Goal: Task Accomplishment & Management: Use online tool/utility

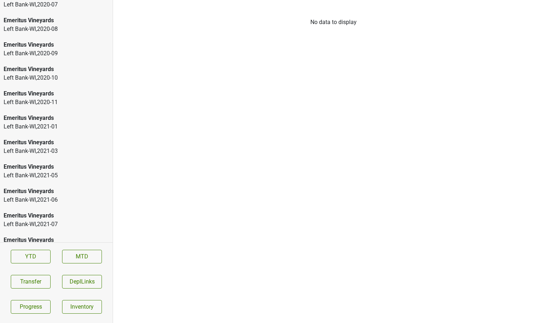
scroll to position [1100, 0]
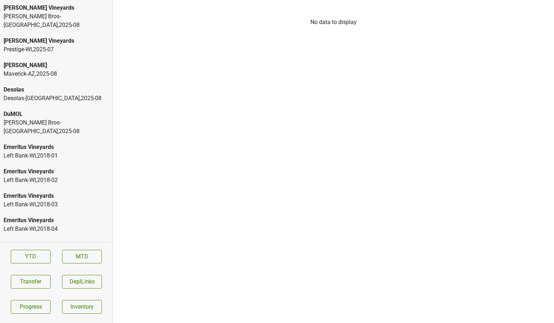
click at [53, 20] on div "Johnson Bros-MN , 2025 - 08" at bounding box center [56, 20] width 105 height 17
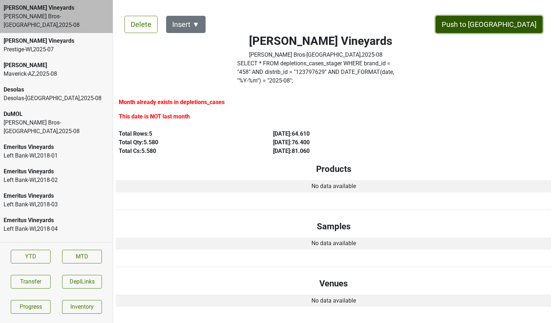
click at [521, 25] on button "Push to [GEOGRAPHIC_DATA]" at bounding box center [489, 24] width 107 height 17
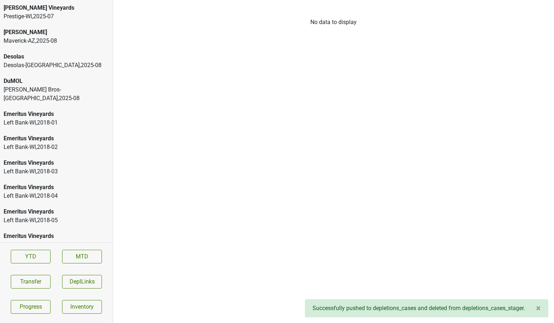
click at [58, 10] on div "Buehler Vineyards" at bounding box center [56, 8] width 105 height 9
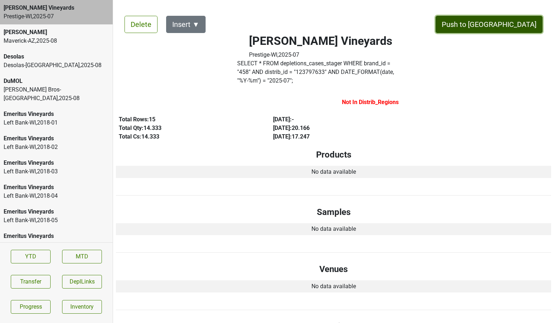
click at [519, 25] on button "Push to [GEOGRAPHIC_DATA]" at bounding box center [489, 24] width 107 height 17
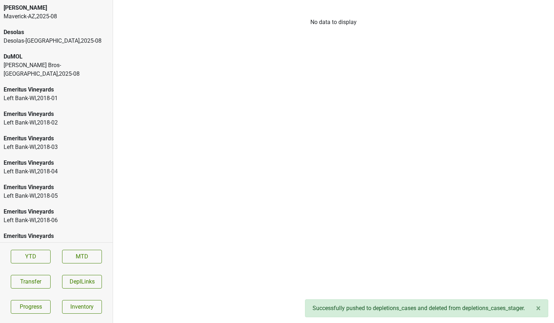
click at [76, 36] on div "Desolas" at bounding box center [56, 32] width 105 height 9
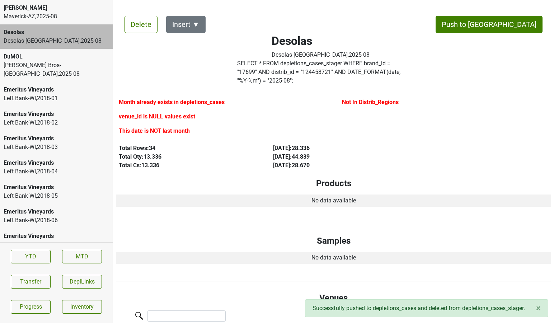
click at [61, 60] on div "DuMOL" at bounding box center [56, 56] width 105 height 9
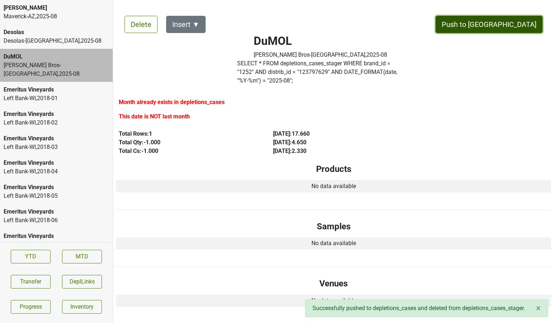
click at [516, 22] on button "Push to DC" at bounding box center [489, 24] width 107 height 17
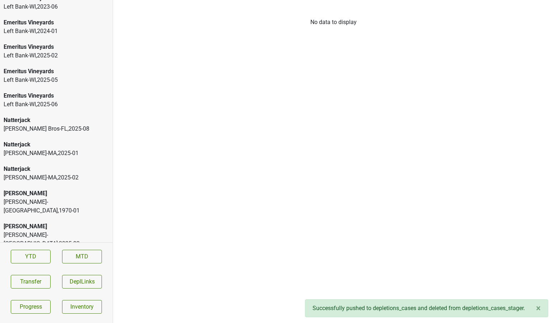
scroll to position [1246, 0]
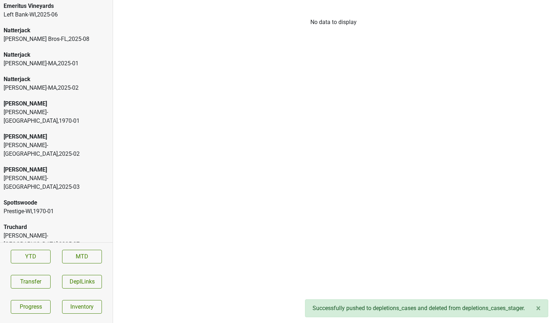
click at [39, 256] on div "Truchard" at bounding box center [56, 260] width 105 height 9
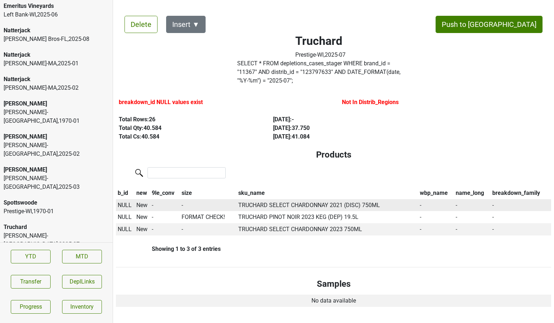
click at [123, 202] on span "NULL" at bounding box center [125, 205] width 14 height 7
type input "21 ch"
click at [157, 232] on div "21 Chardonnay 750ml" at bounding box center [156, 237] width 79 height 18
click at [123, 226] on span "NULL" at bounding box center [125, 229] width 14 height 7
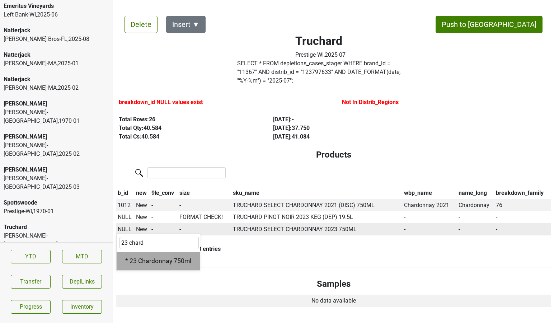
type input "23 chard"
click at [138, 254] on div "* 23 Chardonnay 750ml" at bounding box center [158, 261] width 83 height 18
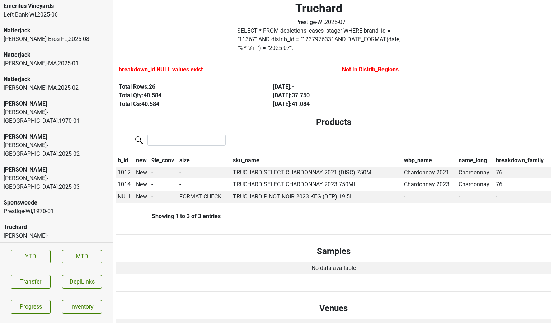
scroll to position [34, 0]
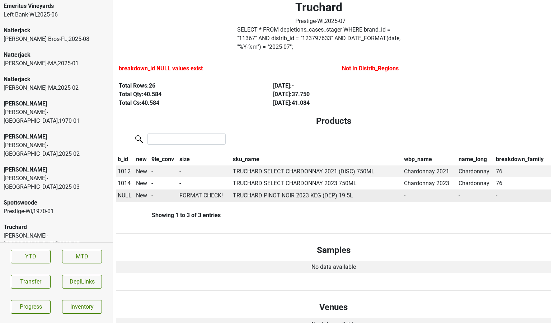
click at [124, 192] on span "NULL" at bounding box center [125, 195] width 14 height 7
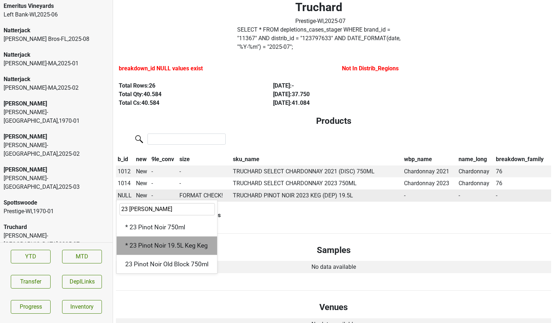
type input "23 pino"
click at [142, 236] on div "* 23 Pinot Noir 19.5L Keg Keg" at bounding box center [167, 245] width 100 height 18
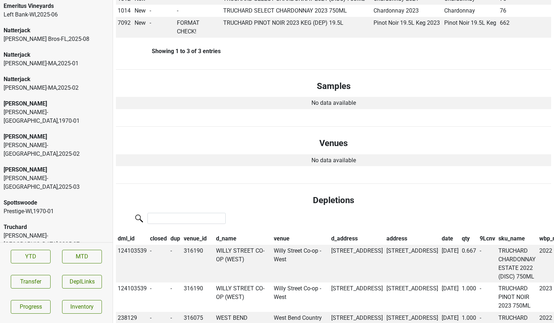
scroll to position [0, 0]
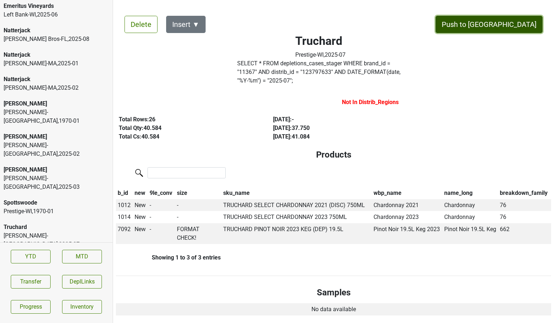
click at [504, 25] on button "Push to DC" at bounding box center [489, 24] width 107 height 17
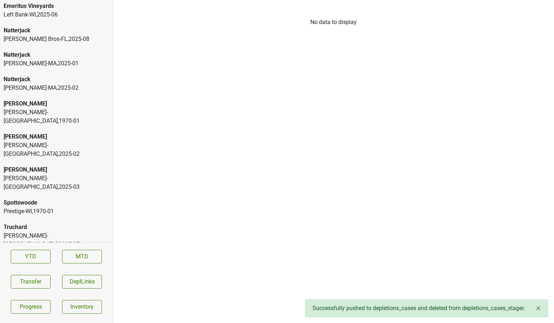
scroll to position [1222, 0]
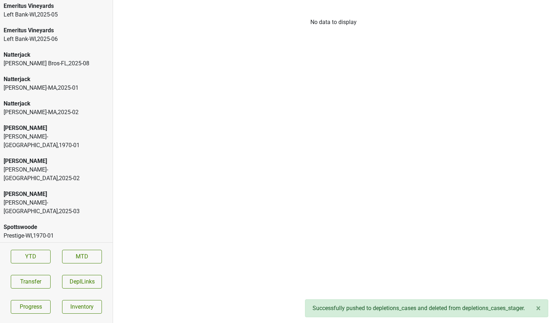
click at [46, 223] on div "Spottswoode" at bounding box center [56, 227] width 105 height 9
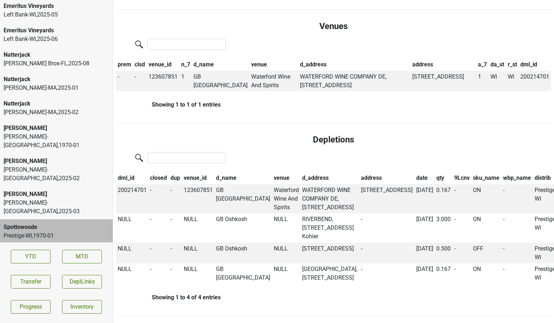
scroll to position [0, 0]
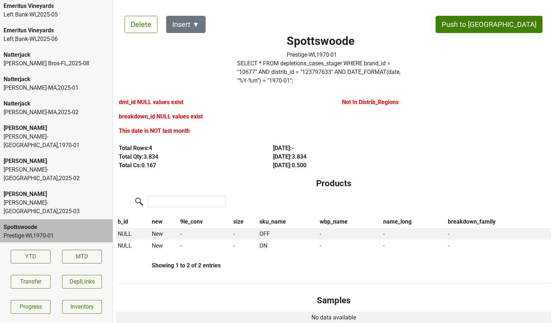
click at [60, 165] on div "Baker-VT , 2025 - 02" at bounding box center [56, 173] width 105 height 17
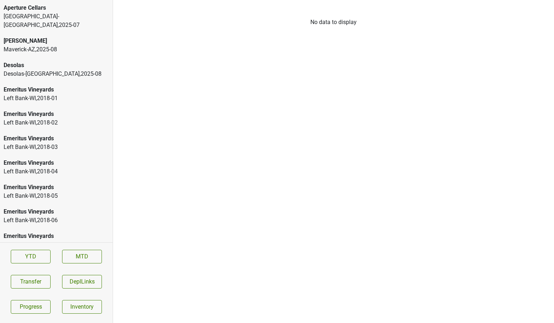
click at [44, 22] on div "Aperture Cellars [GEOGRAPHIC_DATA]-[GEOGRAPHIC_DATA] , 2025 - 07" at bounding box center [56, 16] width 113 height 33
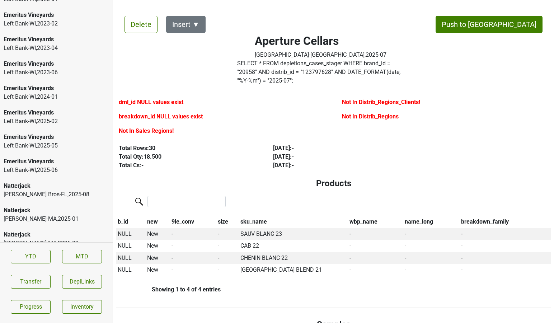
scroll to position [1246, 0]
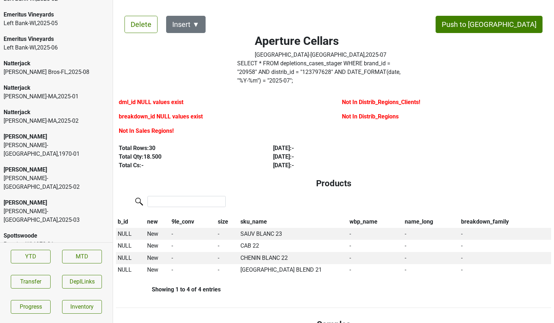
click at [44, 228] on div "Spottswoode Prestige-WI , 1970 - 01" at bounding box center [56, 240] width 113 height 24
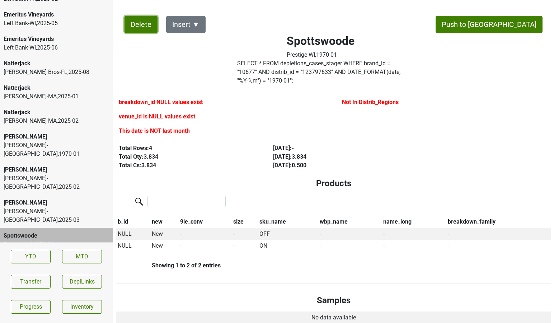
click at [141, 24] on button "Delete" at bounding box center [141, 24] width 33 height 17
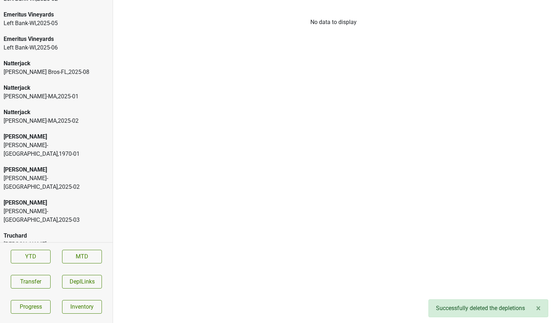
scroll to position [1222, 0]
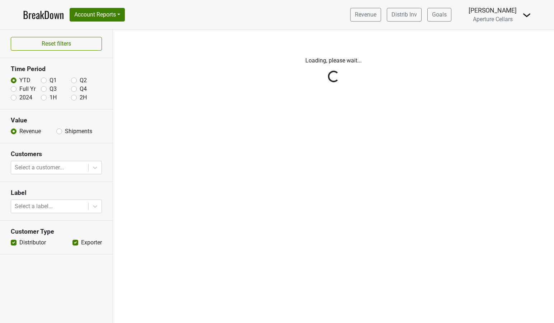
click at [44, 17] on link "BreakDown" at bounding box center [43, 14] width 41 height 15
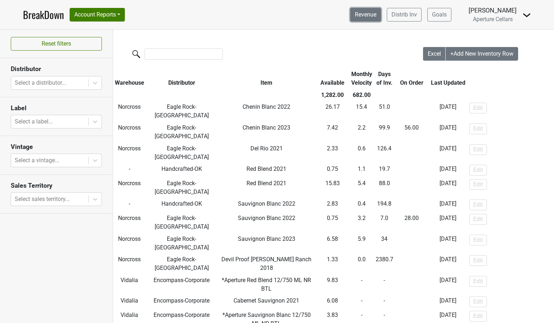
click at [380, 17] on link "Revenue" at bounding box center [365, 15] width 31 height 14
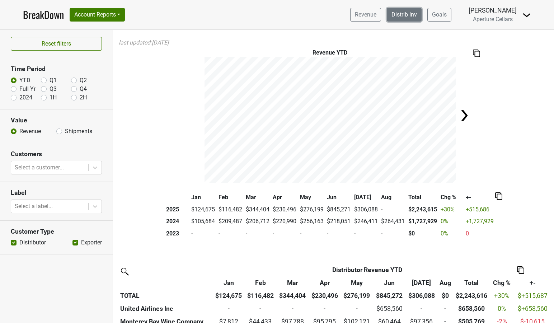
click at [405, 14] on link "Distrib Inv" at bounding box center [404, 15] width 35 height 14
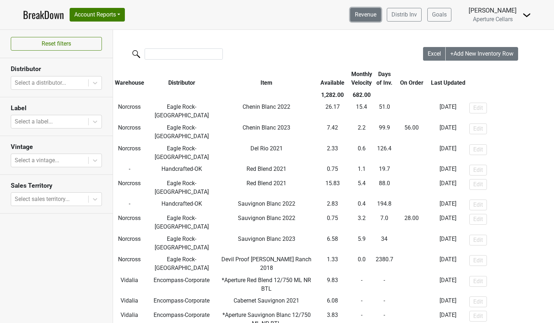
click at [381, 16] on link "Revenue" at bounding box center [365, 15] width 31 height 14
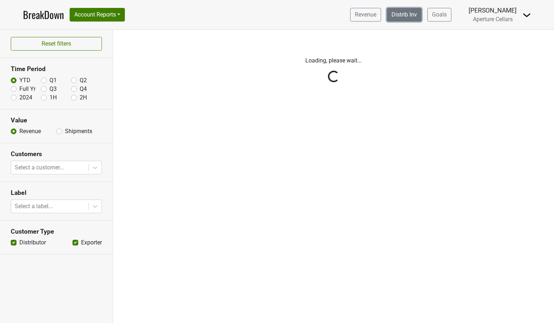
click at [407, 14] on link "Distrib Inv" at bounding box center [404, 15] width 35 height 14
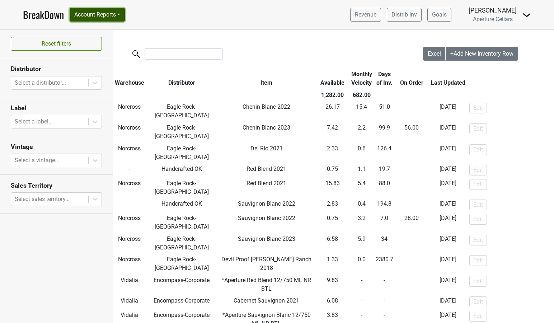
click at [116, 11] on button "Account Reports" at bounding box center [97, 15] width 55 height 14
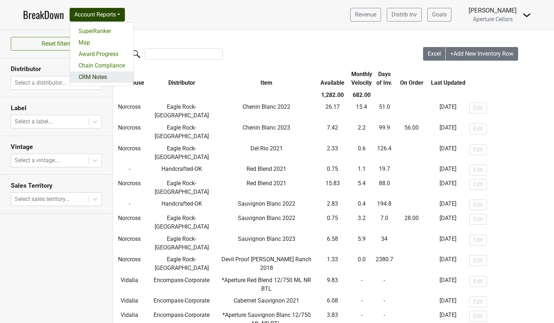
click at [99, 74] on link "CRM Notes" at bounding box center [102, 76] width 64 height 11
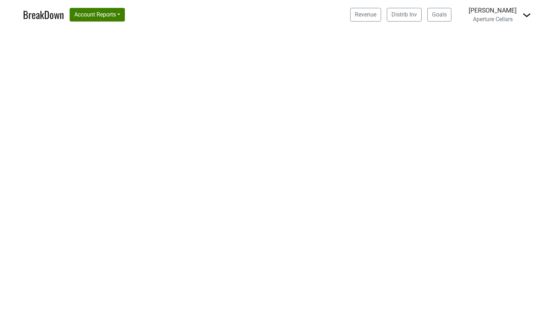
select select "IL"
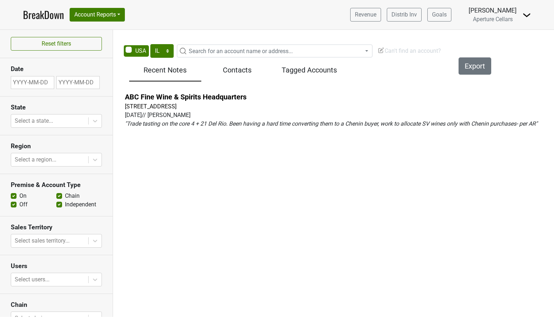
click at [31, 13] on link "BreakDown" at bounding box center [43, 14] width 41 height 15
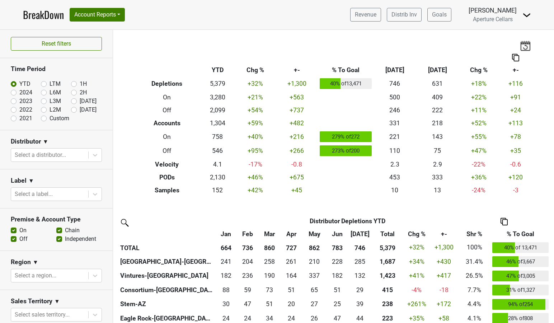
click at [138, 34] on div "Breakdown Type YTD Chg % +- % To Goal Jul ‘25 Jul ‘24 Chg % +- Depletions 5,379…" at bounding box center [333, 113] width 409 height 167
click at [362, 18] on link "Revenue" at bounding box center [365, 15] width 31 height 14
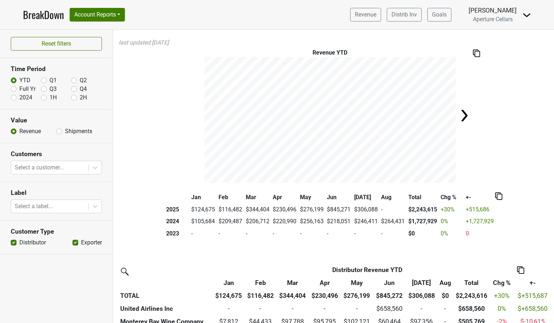
click at [527, 14] on img at bounding box center [526, 15] width 9 height 9
click at [509, 45] on link "Logout" at bounding box center [502, 40] width 57 height 11
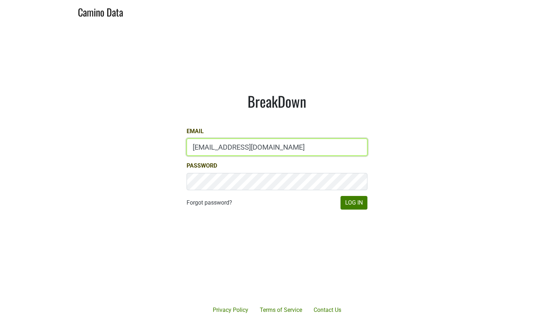
click at [228, 146] on input "bbutcher@aperture-cellars.com" at bounding box center [277, 147] width 181 height 17
type input "dave@caminodata.com"
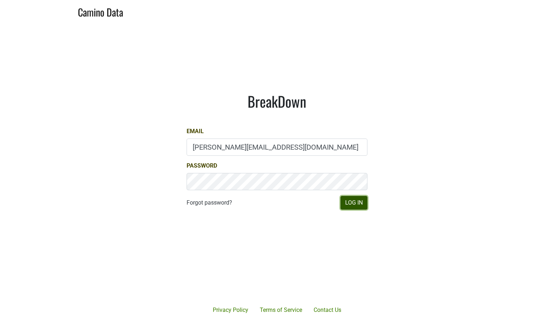
click at [347, 203] on button "Log In" at bounding box center [354, 203] width 27 height 14
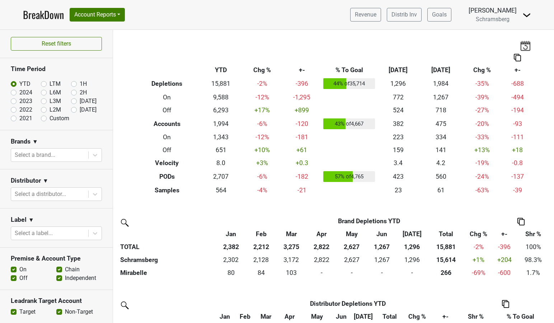
click at [19, 94] on label "2024" at bounding box center [25, 92] width 13 height 9
click at [15, 94] on input "2024" at bounding box center [25, 91] width 29 height 7
radio input "true"
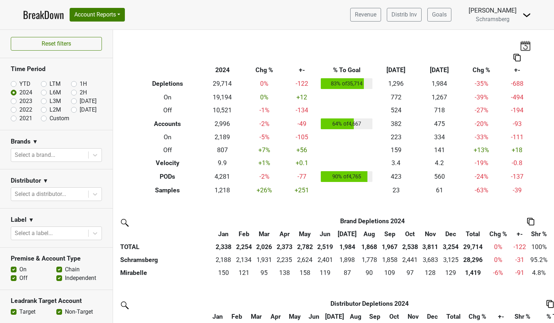
click at [528, 12] on img at bounding box center [526, 15] width 9 height 9
click at [496, 53] on link "Logout" at bounding box center [502, 51] width 57 height 11
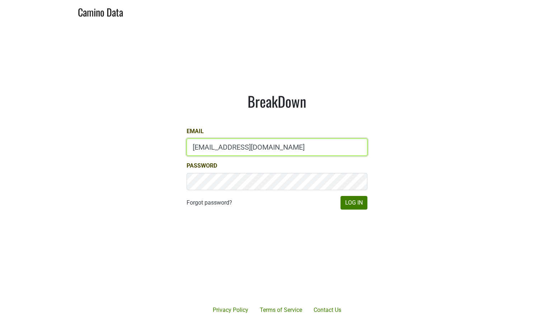
click at [255, 145] on input "[EMAIL_ADDRESS][DOMAIN_NAME]" at bounding box center [277, 147] width 181 height 17
click at [255, 145] on input "bbutcher@aperture-cellars.com" at bounding box center [277, 147] width 181 height 17
click at [341, 196] on button "Log In" at bounding box center [354, 203] width 27 height 14
type input "depletions@mt.wine"
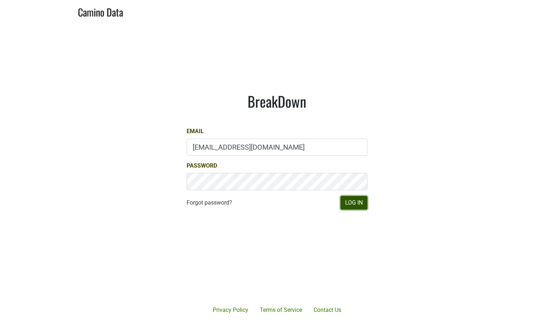
click at [364, 205] on button "Log In" at bounding box center [354, 203] width 27 height 14
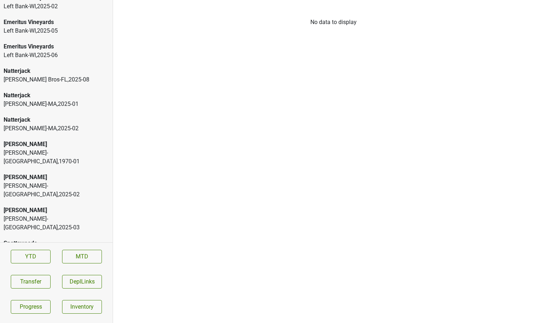
scroll to position [1319, 0]
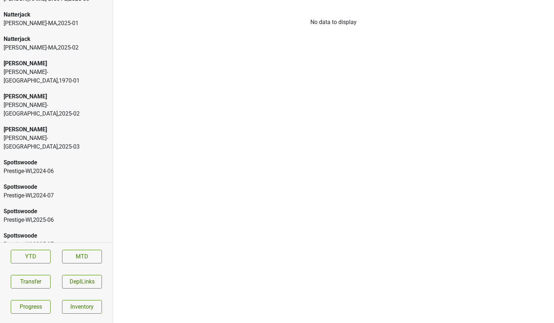
click at [46, 216] on div "Prestige-WI , 2025 - 06" at bounding box center [56, 220] width 105 height 9
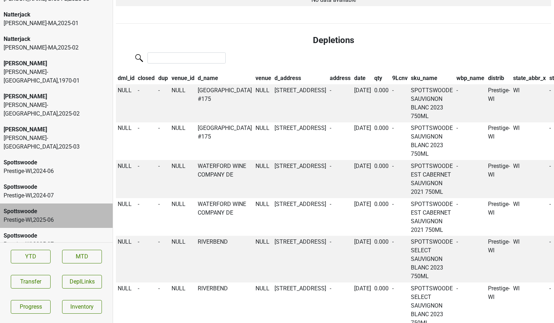
scroll to position [343, 0]
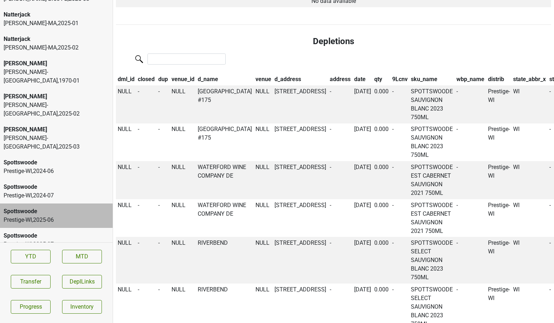
click at [68, 231] on div "Spottswoode" at bounding box center [56, 235] width 105 height 9
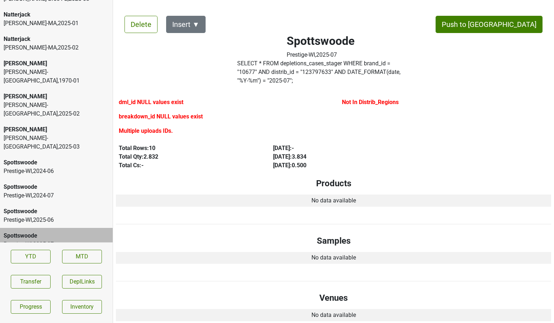
click at [39, 167] on div "Prestige-WI , 2024 - 06" at bounding box center [56, 171] width 105 height 9
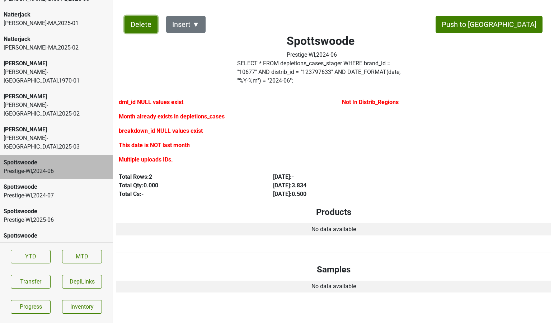
click at [135, 28] on button "Delete" at bounding box center [141, 24] width 33 height 17
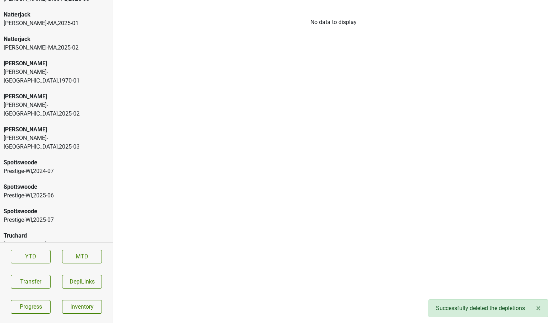
scroll to position [1295, 0]
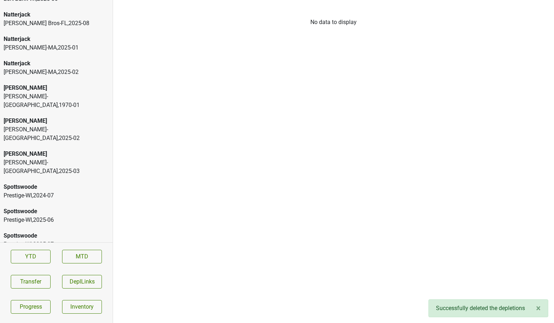
click at [64, 183] on div "Spottswoode" at bounding box center [56, 187] width 105 height 9
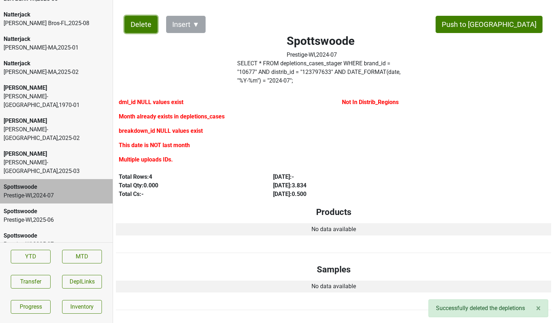
click at [141, 31] on button "Delete" at bounding box center [141, 24] width 33 height 17
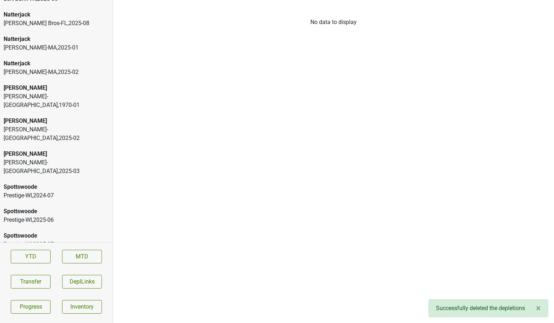
scroll to position [1271, 0]
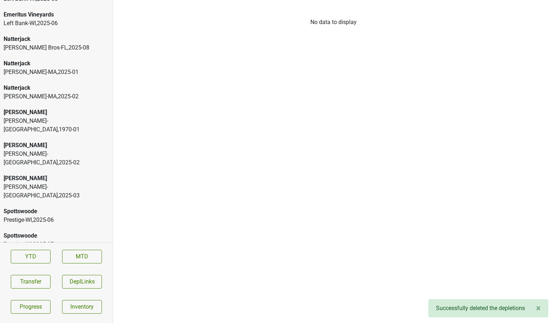
click at [69, 216] on div "Prestige-WI , 2025 - 06" at bounding box center [56, 220] width 105 height 9
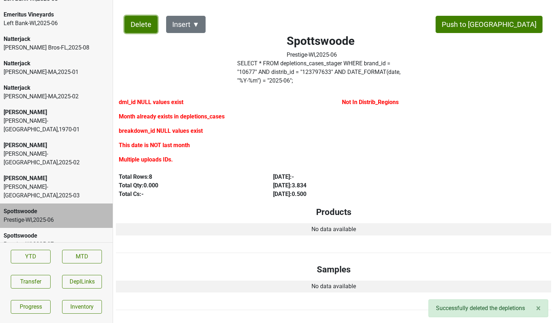
click at [151, 24] on button "Delete" at bounding box center [141, 24] width 33 height 17
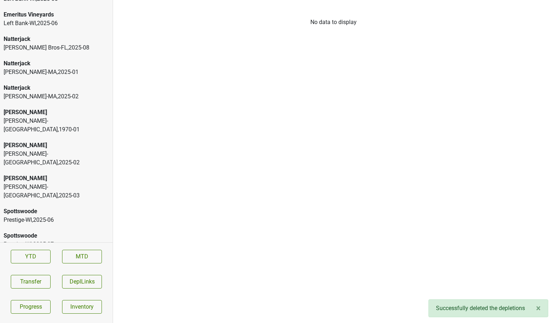
scroll to position [1246, 0]
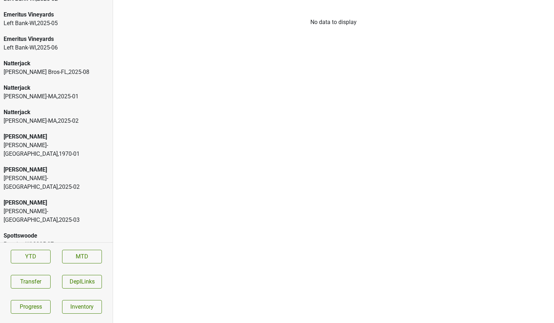
click at [62, 231] on div "Spottswoode" at bounding box center [56, 235] width 105 height 9
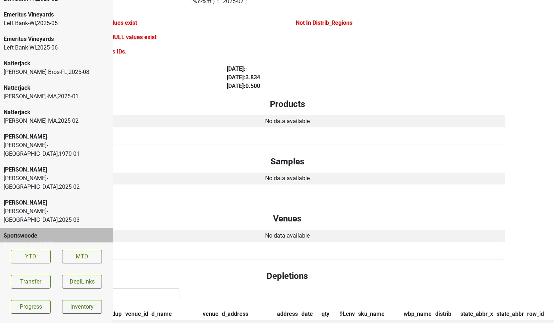
scroll to position [0, 46]
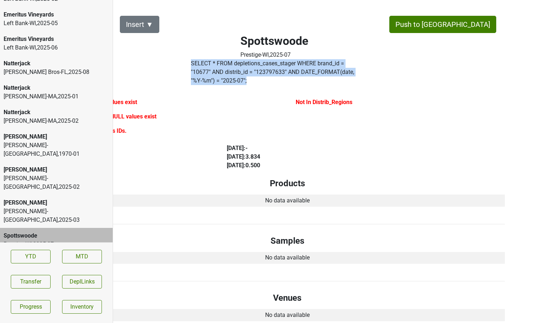
drag, startPoint x: 368, startPoint y: 75, endPoint x: 187, endPoint y: 64, distance: 181.5
click at [187, 64] on div "Spottswoode Prestige-WI , 2025 - 07 SELECT * FROM depletions_cases_stager WHERE…" at bounding box center [274, 47] width 213 height 81
copy label "SELECT * FROM depletions_cases_stager WHERE brand_id = " 10677 " AND distrib_id…"
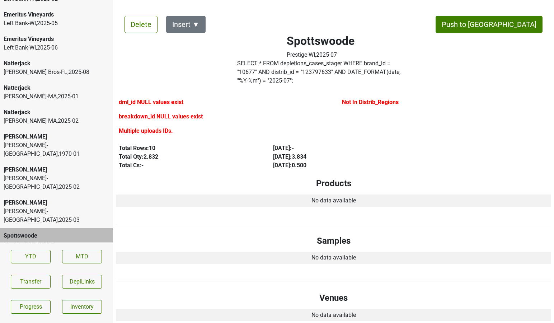
click at [52, 117] on div "Martignetti-MA , 2025 - 02" at bounding box center [56, 121] width 105 height 9
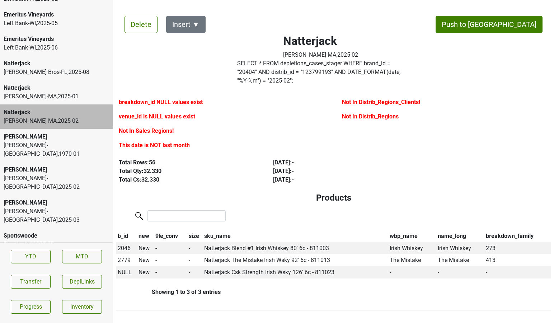
click at [62, 92] on div "Martignetti-MA , 2025 - 01" at bounding box center [56, 96] width 105 height 9
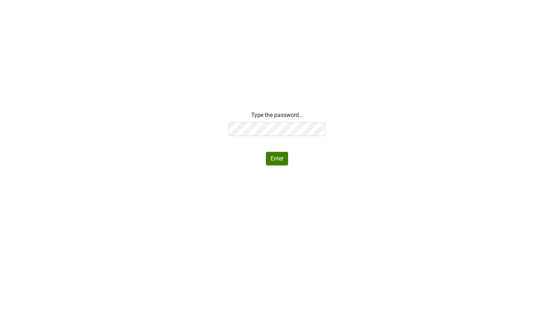
click at [166, 116] on div "Type the password... Enter" at bounding box center [277, 138] width 554 height 55
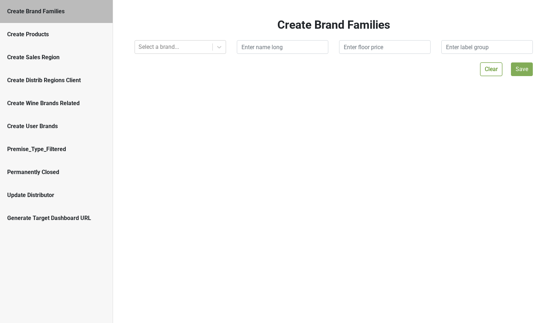
click at [50, 13] on div "Create Brand Families" at bounding box center [56, 11] width 98 height 9
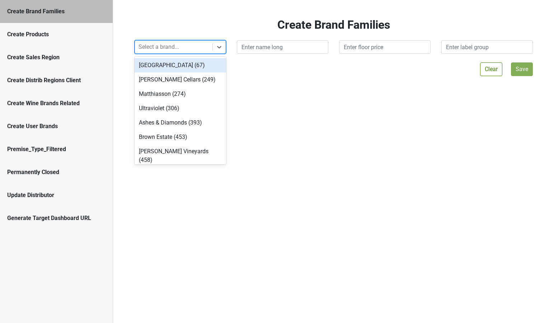
click at [163, 51] on div at bounding box center [174, 47] width 70 height 10
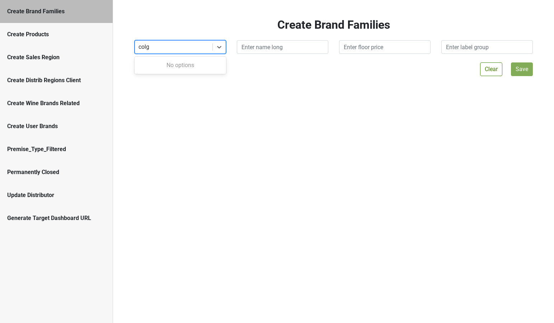
type input "colg"
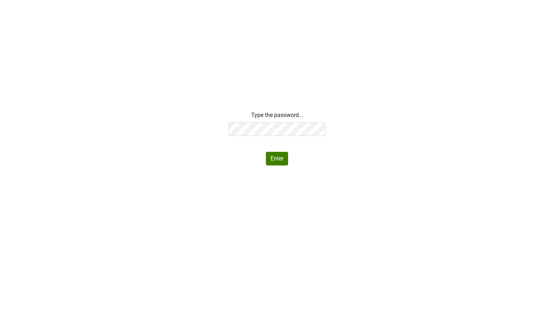
click at [161, 127] on div "Type the password... Enter" at bounding box center [277, 138] width 554 height 55
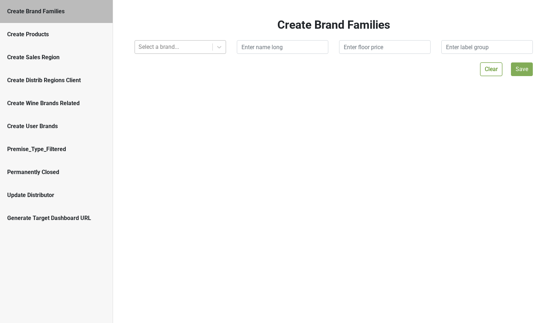
click at [197, 52] on div "Select a brand..." at bounding box center [174, 47] width 78 height 13
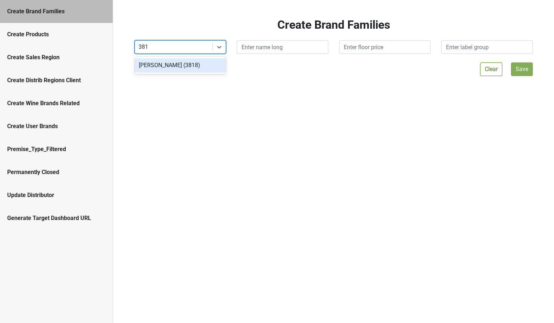
type input "3818"
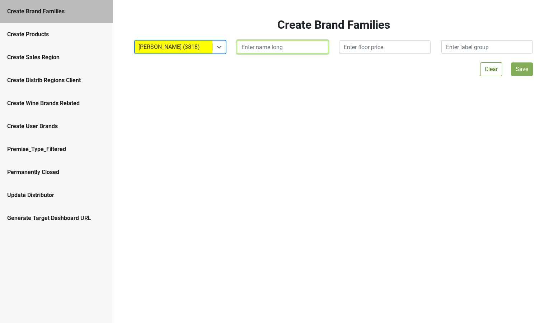
click at [274, 50] on input "text" at bounding box center [283, 47] width 92 height 14
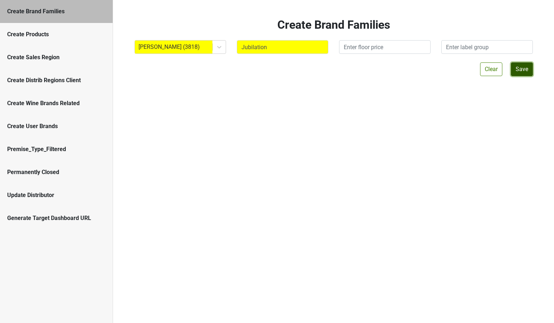
click at [519, 70] on button "Save" at bounding box center [522, 69] width 22 height 14
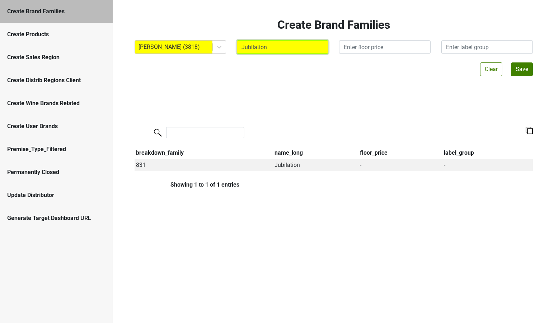
drag, startPoint x: 281, startPoint y: 50, endPoint x: 125, endPoint y: 40, distance: 156.4
click at [136, 41] on div "Colgin (3818) Jubilation" at bounding box center [333, 47] width 409 height 14
click at [520, 69] on button "Save" at bounding box center [522, 69] width 22 height 14
click at [279, 48] on input "IX Estate" at bounding box center [283, 47] width 92 height 14
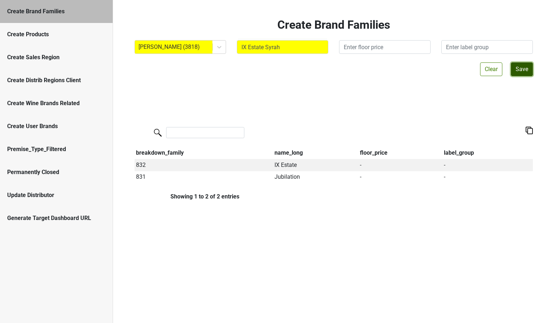
click at [524, 71] on button "Save" at bounding box center [522, 69] width 22 height 14
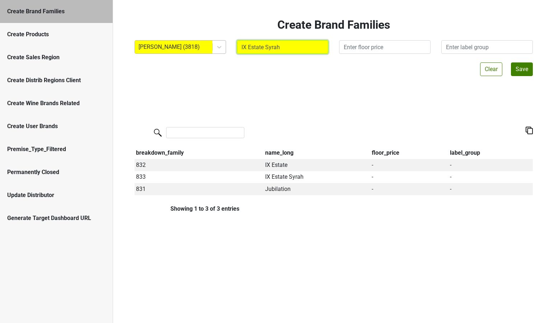
drag, startPoint x: 285, startPoint y: 46, endPoint x: 188, endPoint y: 40, distance: 96.3
click at [188, 40] on div "Colgin (3818) IX Estate Syrah" at bounding box center [333, 47] width 409 height 14
click at [518, 67] on button "Save" at bounding box center [522, 69] width 22 height 14
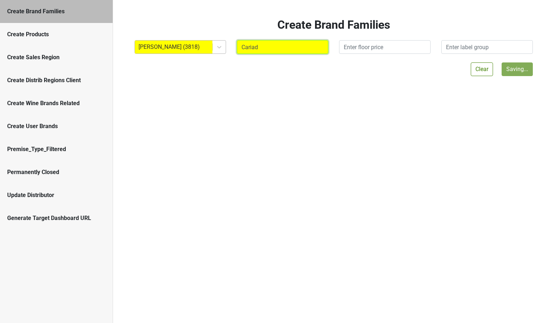
drag, startPoint x: 264, startPoint y: 47, endPoint x: 169, endPoint y: 47, distance: 95.1
click at [169, 47] on div "Colgin (3818) Cariad" at bounding box center [333, 47] width 409 height 14
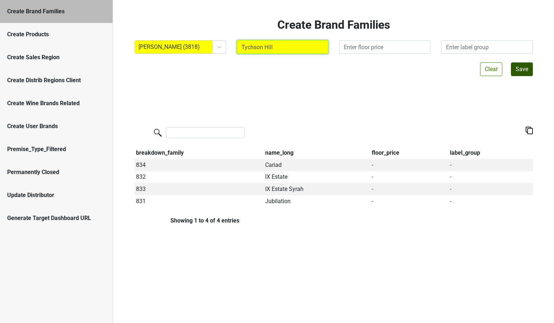
type input "Tychson Hill"
click at [520, 71] on button "Save" at bounding box center [522, 69] width 22 height 14
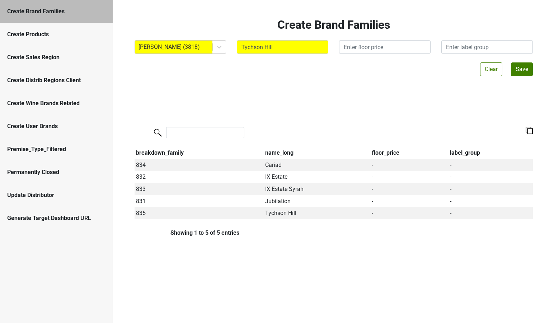
click at [65, 37] on div "Create Products" at bounding box center [56, 34] width 98 height 9
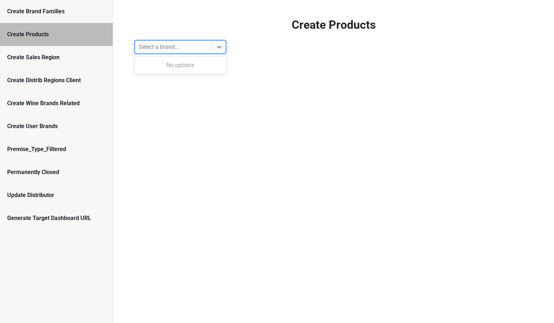
click at [144, 46] on div at bounding box center [174, 47] width 70 height 10
type input "3818"
type input "colg"
click at [22, 12] on div "Create Brand Families" at bounding box center [56, 11] width 98 height 9
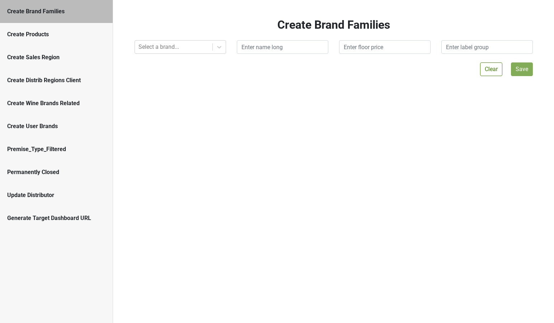
click at [32, 38] on div "Create Products" at bounding box center [56, 34] width 98 height 9
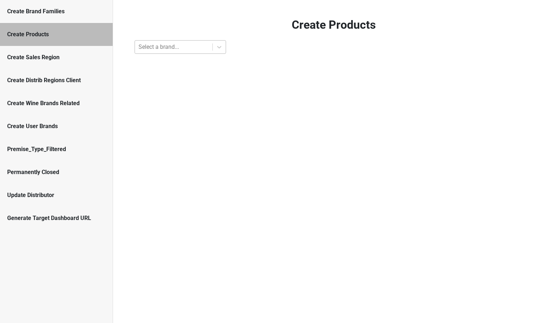
click at [171, 48] on div at bounding box center [174, 47] width 70 height 10
click at [170, 51] on div at bounding box center [174, 47] width 70 height 10
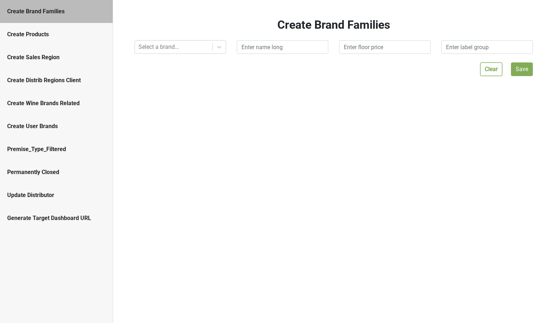
click at [39, 34] on div "Create Products" at bounding box center [56, 34] width 98 height 9
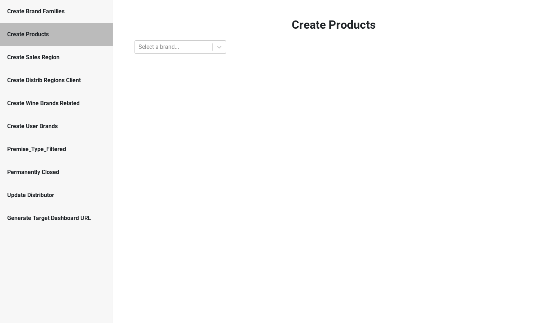
click at [152, 48] on div at bounding box center [174, 47] width 70 height 10
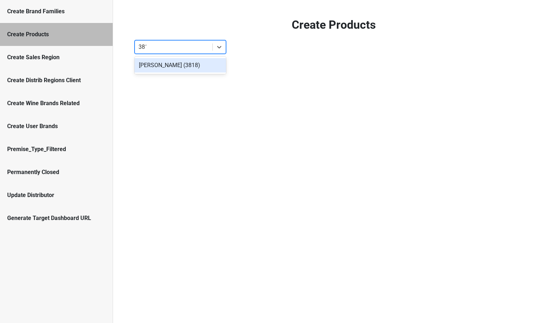
type input "3818"
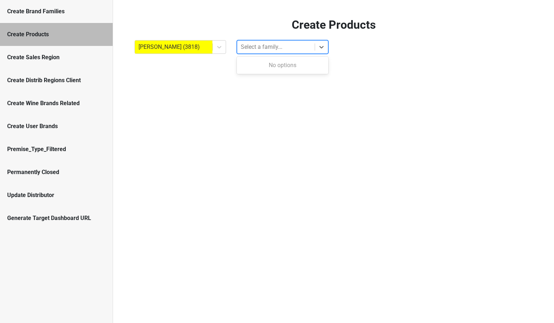
click at [267, 42] on div at bounding box center [276, 47] width 70 height 10
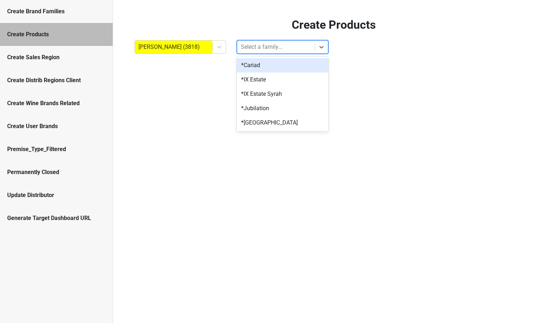
click at [257, 63] on div "*Cariad" at bounding box center [283, 65] width 92 height 14
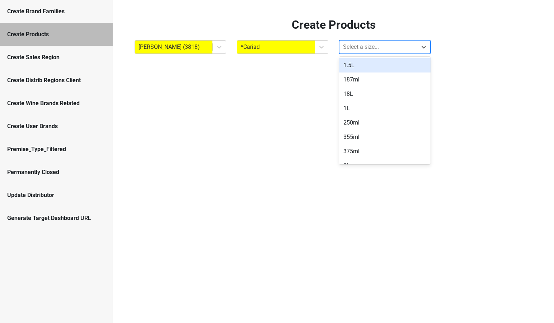
click at [352, 50] on div at bounding box center [378, 47] width 70 height 10
type input "750"
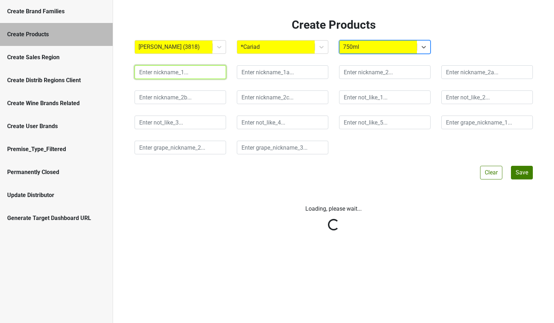
click at [196, 75] on input "text" at bounding box center [181, 72] width 92 height 14
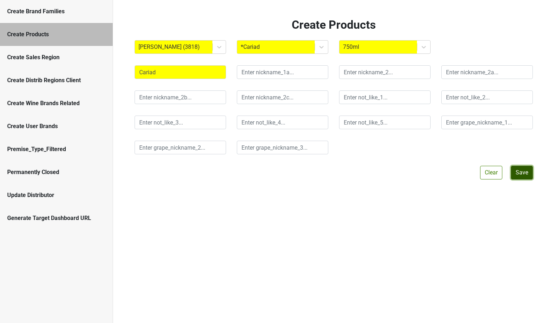
click at [520, 172] on button "Save" at bounding box center [522, 173] width 22 height 14
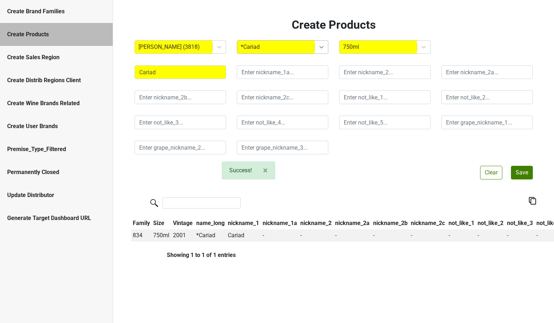
click at [324, 48] on icon at bounding box center [321, 46] width 7 height 7
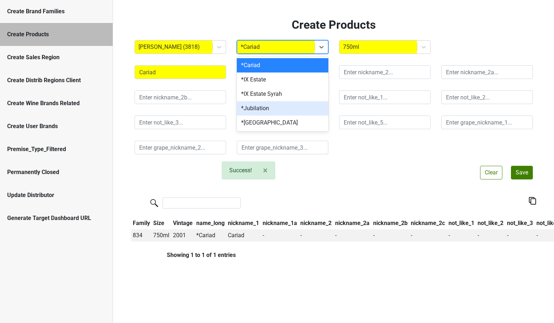
click at [298, 109] on div "*Jubilation" at bounding box center [283, 108] width 92 height 14
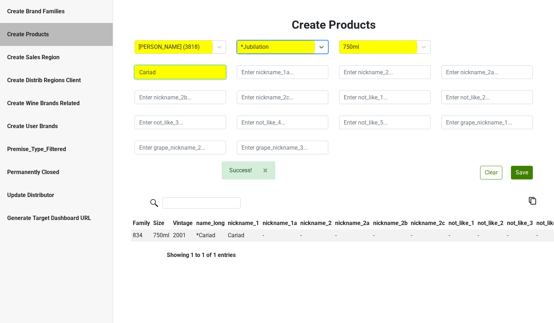
click at [173, 73] on input "Cariad" at bounding box center [181, 72] width 92 height 14
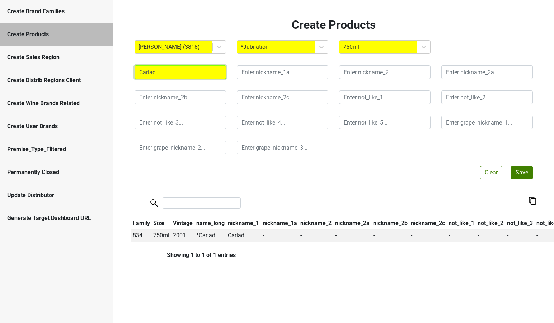
drag, startPoint x: 173, startPoint y: 73, endPoint x: 82, endPoint y: 69, distance: 91.2
click at [82, 0] on div "Create Brand Families Create Products Create Sales Region Create Distrib Region…" at bounding box center [277, 0] width 554 height 0
click at [518, 173] on button "Save" at bounding box center [522, 173] width 22 height 14
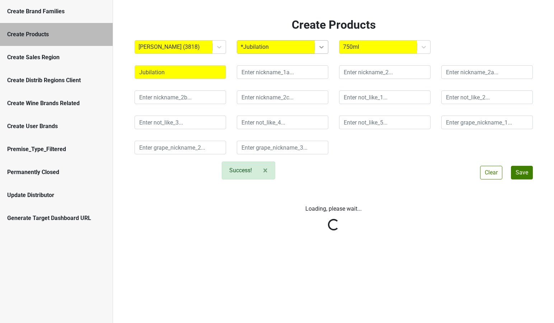
click at [321, 50] on icon at bounding box center [321, 46] width 7 height 7
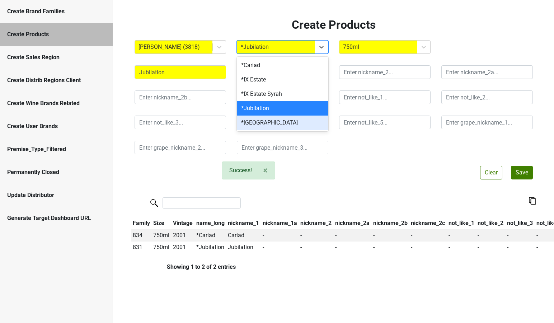
click at [271, 122] on div "*Tychson Hill" at bounding box center [283, 123] width 92 height 14
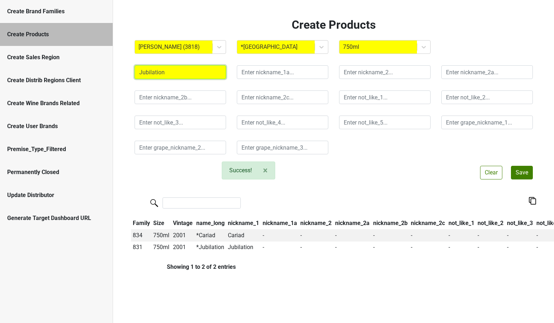
drag, startPoint x: 176, startPoint y: 73, endPoint x: 72, endPoint y: 69, distance: 104.5
click at [72, 0] on div "Create Brand Families Create Products Create Sales Region Create Distrib Region…" at bounding box center [277, 0] width 554 height 0
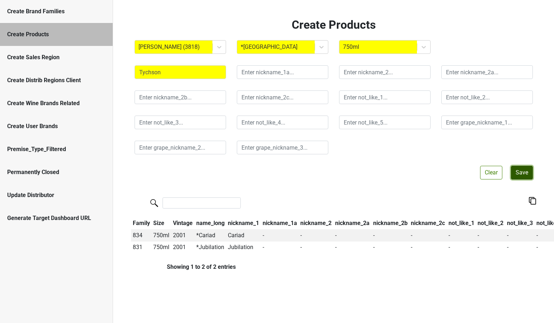
click at [519, 175] on button "Save" at bounding box center [522, 173] width 22 height 14
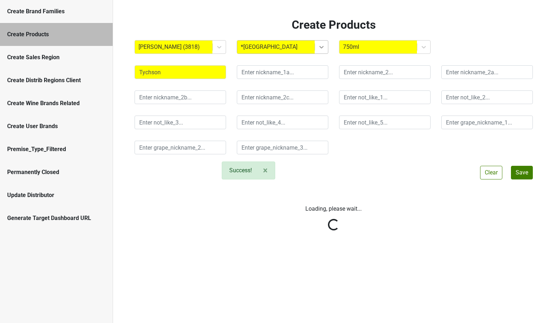
click at [320, 48] on icon at bounding box center [321, 47] width 4 height 3
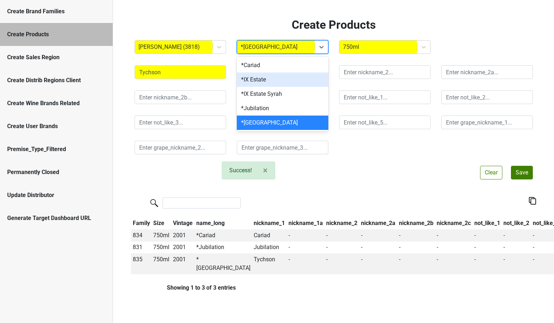
click at [280, 78] on div "*IX Estate" at bounding box center [283, 79] width 92 height 14
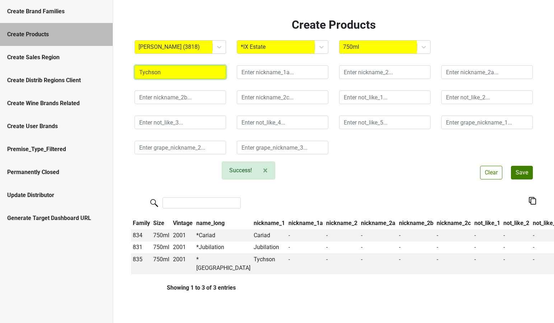
drag, startPoint x: 173, startPoint y: 74, endPoint x: 102, endPoint y: 73, distance: 71.4
click at [102, 0] on div "Create Brand Families Create Products Create Sales Region Create Distrib Region…" at bounding box center [277, 0] width 554 height 0
type input "IX"
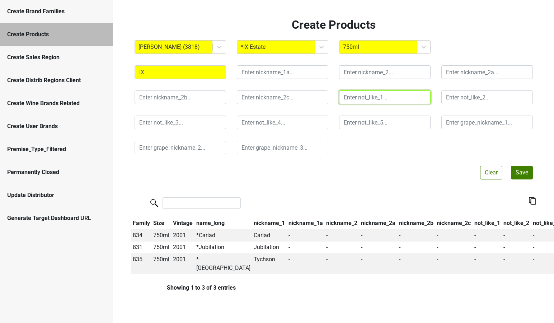
click at [362, 97] on input "text" at bounding box center [385, 97] width 92 height 14
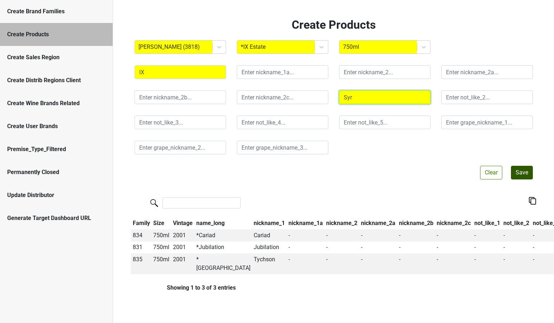
type input "Syr"
click at [519, 173] on button "Save" at bounding box center [522, 173] width 22 height 14
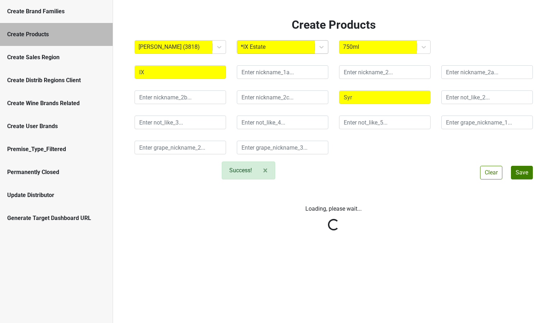
click at [246, 49] on div at bounding box center [276, 47] width 70 height 10
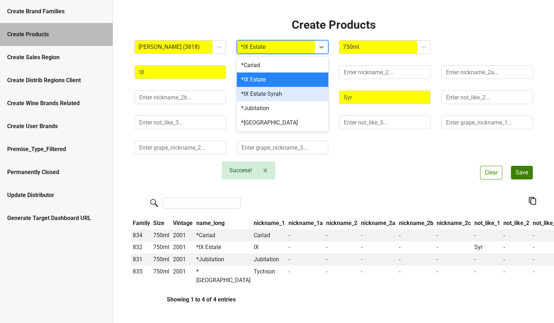
click at [254, 93] on div "*IX Estate Syrah" at bounding box center [283, 94] width 92 height 14
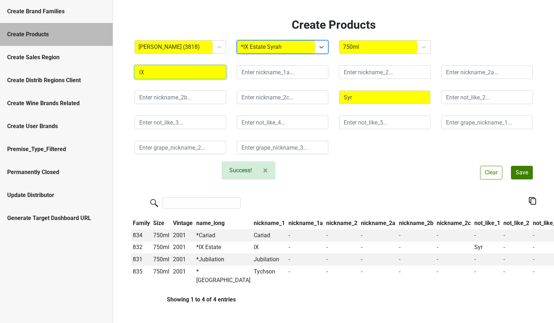
click at [161, 74] on input "IX" at bounding box center [181, 72] width 92 height 14
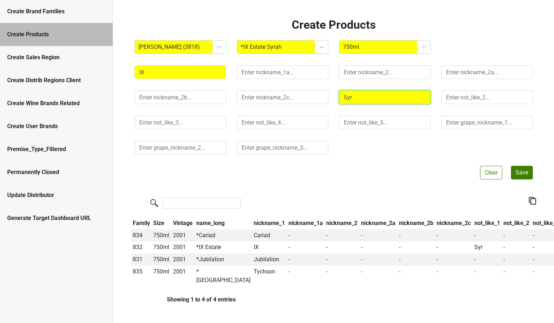
drag, startPoint x: 364, startPoint y: 97, endPoint x: 308, endPoint y: 95, distance: 56.0
click at [308, 95] on div "IX Syr" at bounding box center [333, 110] width 409 height 100
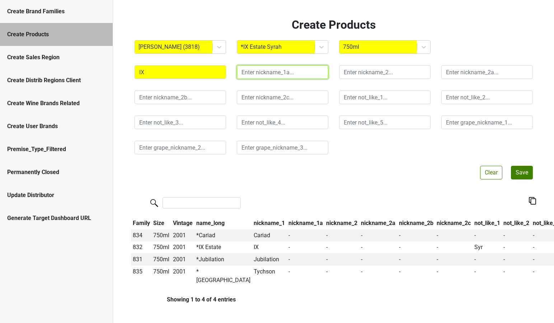
click at [299, 73] on input "text" at bounding box center [283, 72] width 92 height 14
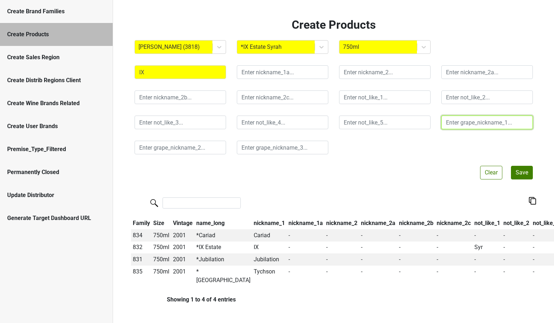
click at [446, 127] on input "text" at bounding box center [487, 123] width 92 height 14
type input "Sy"
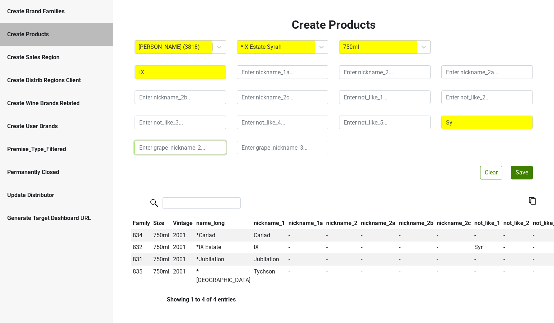
click at [200, 146] on input "text" at bounding box center [181, 148] width 92 height 14
type input "Syr"
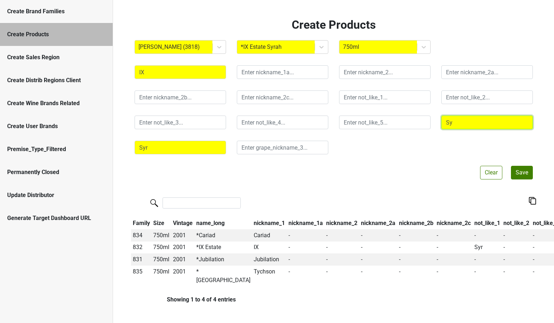
click at [455, 123] on input "Sy" at bounding box center [487, 123] width 92 height 14
type input "Sy"
click at [520, 172] on button "Save" at bounding box center [522, 173] width 22 height 14
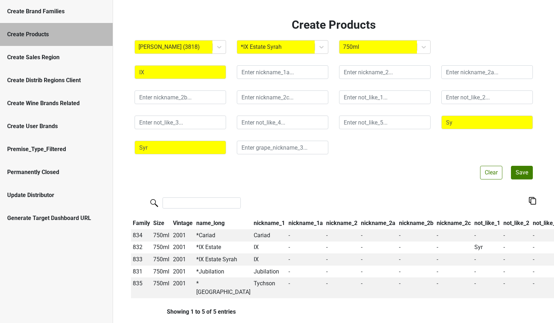
click at [50, 10] on div "Create Brand Families" at bounding box center [56, 11] width 98 height 9
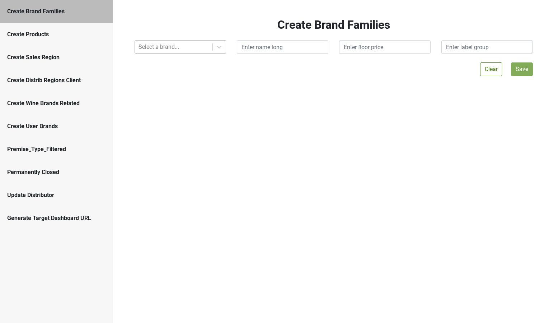
click at [159, 46] on div at bounding box center [174, 47] width 70 height 10
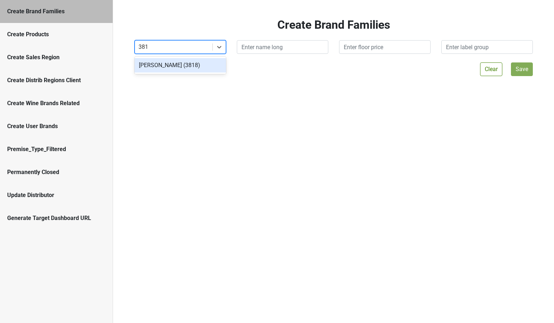
type input "3818"
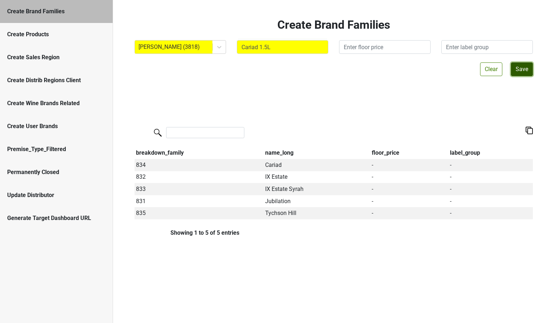
click at [517, 64] on button "Save" at bounding box center [522, 69] width 22 height 14
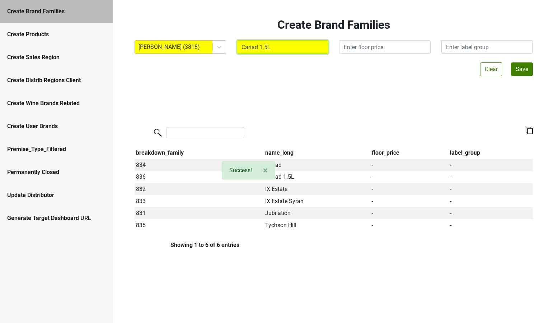
drag, startPoint x: 257, startPoint y: 47, endPoint x: 207, endPoint y: 46, distance: 49.9
click at [207, 46] on div "Colgin (3818) Cariad 1.5L" at bounding box center [333, 47] width 409 height 14
click at [521, 68] on button "Save" at bounding box center [522, 69] width 22 height 14
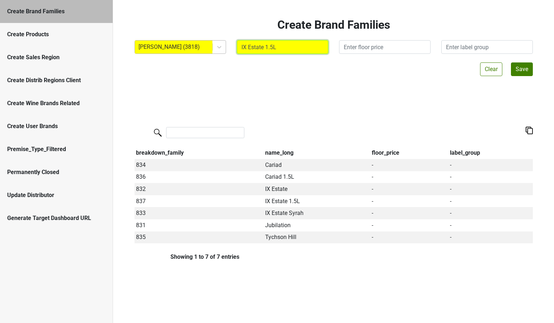
drag, startPoint x: 264, startPoint y: 47, endPoint x: 209, endPoint y: 43, distance: 55.4
click at [209, 43] on div "Colgin (3818) IX Estate 1.5L" at bounding box center [333, 47] width 409 height 14
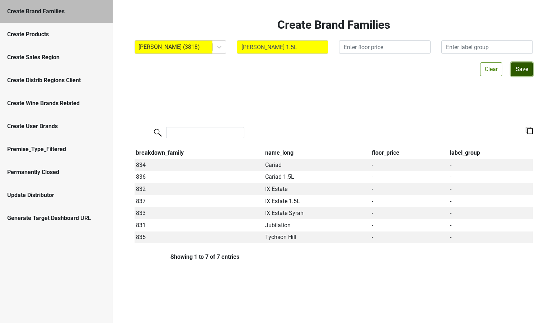
click at [515, 66] on button "Save" at bounding box center [522, 69] width 22 height 14
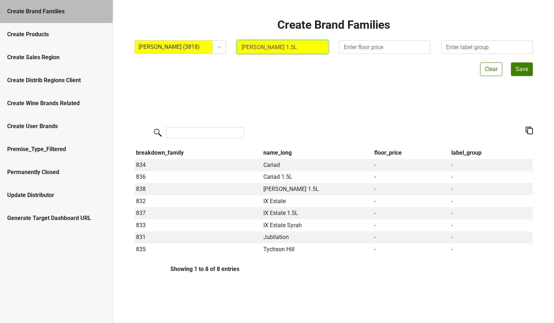
drag, startPoint x: 270, startPoint y: 47, endPoint x: 325, endPoint y: 45, distance: 54.9
click at [325, 45] on input "Herb Lamb 1.5L" at bounding box center [283, 47] width 92 height 14
type input "Herb Lamb"
click at [519, 69] on button "Save" at bounding box center [522, 69] width 22 height 14
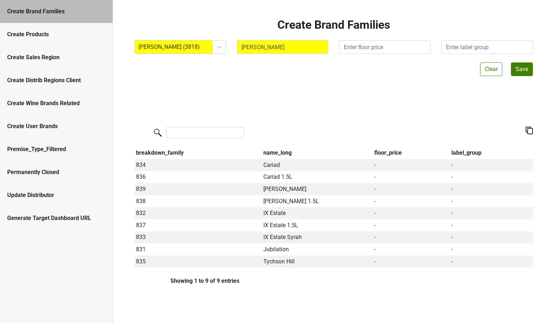
click at [36, 30] on div "Create Products" at bounding box center [56, 34] width 98 height 9
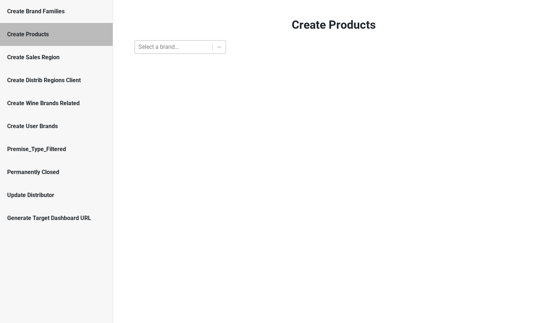
click at [160, 47] on div at bounding box center [174, 47] width 70 height 10
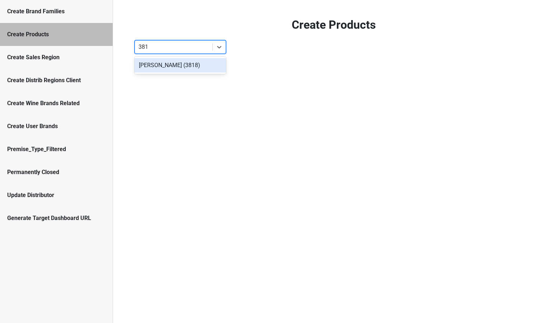
type input "3818"
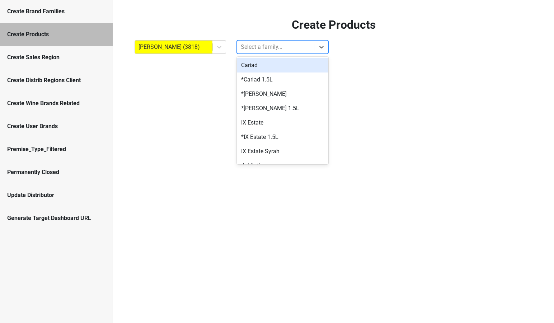
click at [261, 43] on div at bounding box center [276, 47] width 70 height 10
click at [261, 79] on div "*Cariad 1.5L" at bounding box center [283, 79] width 92 height 14
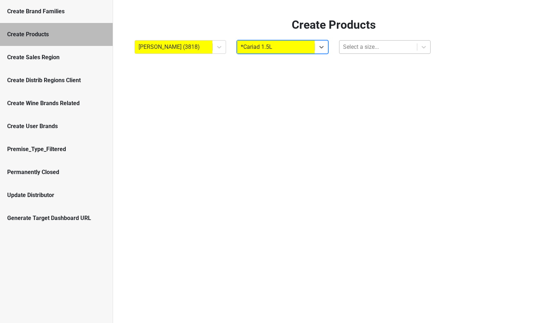
click at [353, 43] on div at bounding box center [378, 47] width 70 height 10
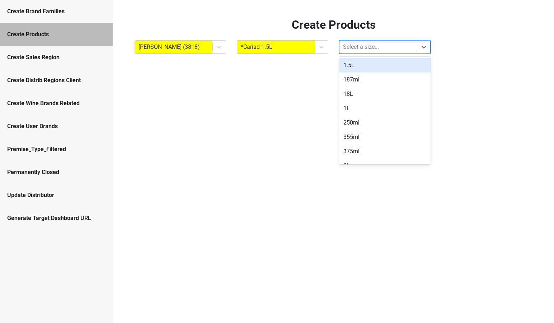
click at [346, 66] on div "1.5L" at bounding box center [385, 65] width 92 height 14
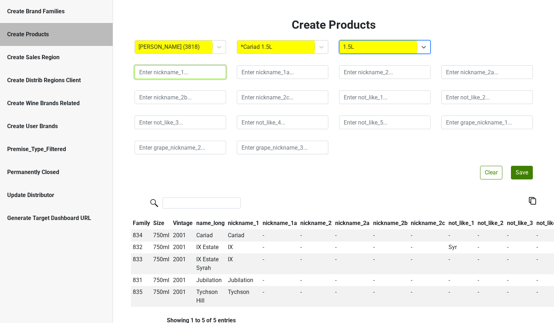
click at [153, 75] on input "text" at bounding box center [181, 72] width 92 height 14
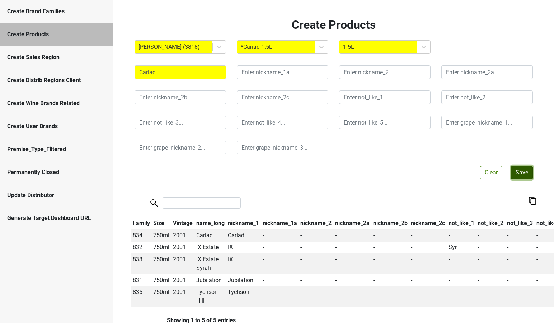
click at [518, 170] on button "Save" at bounding box center [522, 173] width 22 height 14
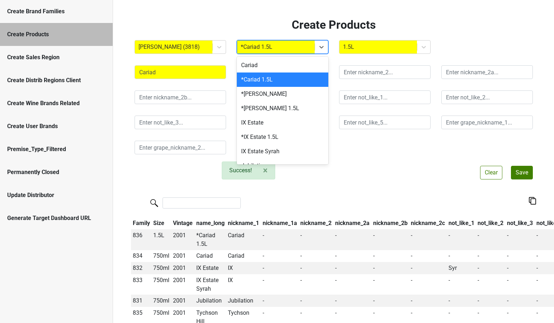
click at [251, 47] on div at bounding box center [276, 47] width 70 height 10
click at [249, 136] on div "*IX Estate 1.5L" at bounding box center [283, 137] width 92 height 14
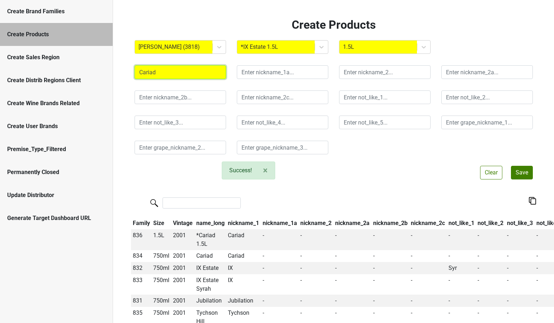
drag, startPoint x: 163, startPoint y: 73, endPoint x: 92, endPoint y: 71, distance: 71.8
click at [92, 0] on div "Create Brand Families Create Products Create Sales Region Create Distrib Region…" at bounding box center [277, 0] width 554 height 0
type input "IX Estate"
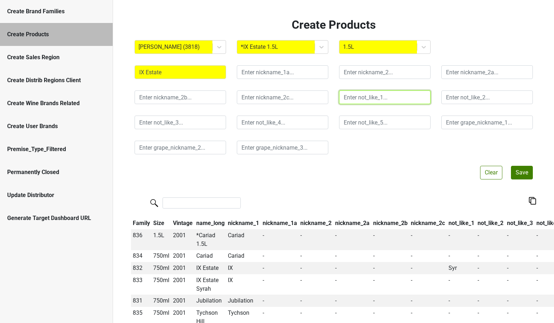
click at [383, 98] on input "text" at bounding box center [385, 97] width 92 height 14
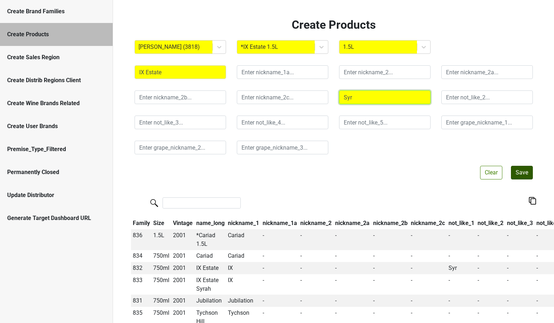
type input "Syr"
click at [522, 174] on button "Save" at bounding box center [522, 173] width 22 height 14
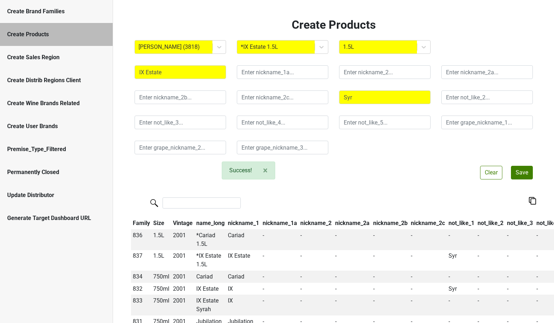
click at [47, 15] on div "Create Brand Families" at bounding box center [56, 11] width 98 height 9
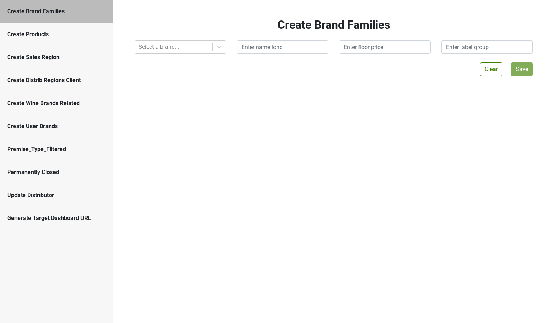
click at [46, 33] on div "Create Products" at bounding box center [56, 34] width 98 height 9
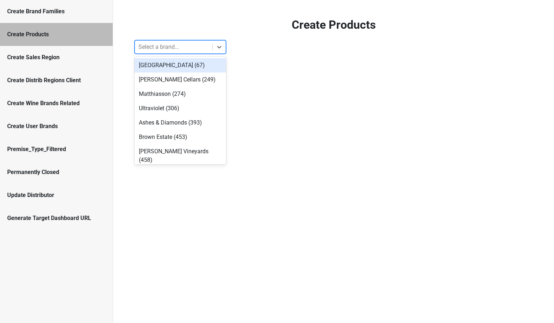
click at [200, 48] on div at bounding box center [174, 47] width 70 height 10
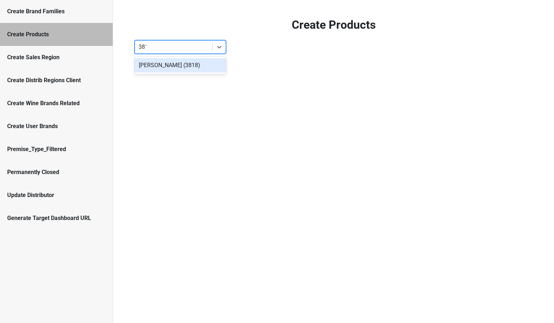
type input "3818"
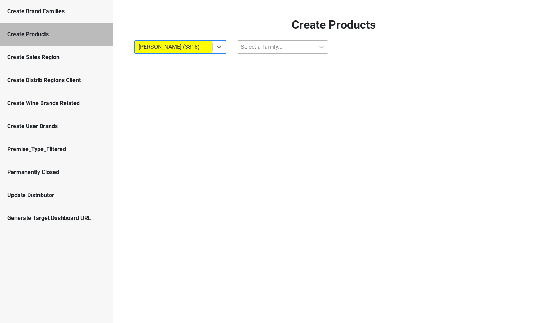
click at [269, 47] on div at bounding box center [276, 47] width 70 height 10
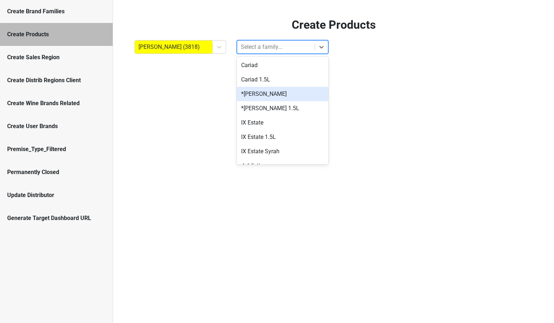
click at [264, 98] on div "*Herb Lamb" at bounding box center [283, 94] width 92 height 14
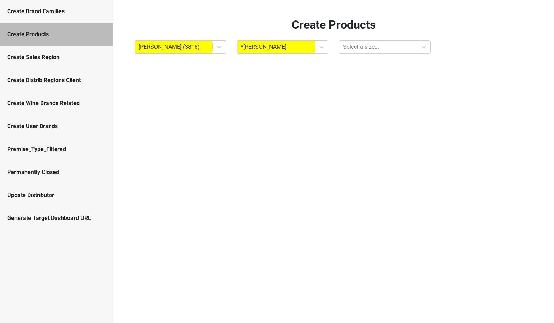
click at [348, 54] on div "Create Products Colgin (3818) *Herb Lamb Select a size..." at bounding box center [333, 161] width 441 height 323
click at [350, 51] on div at bounding box center [378, 47] width 70 height 10
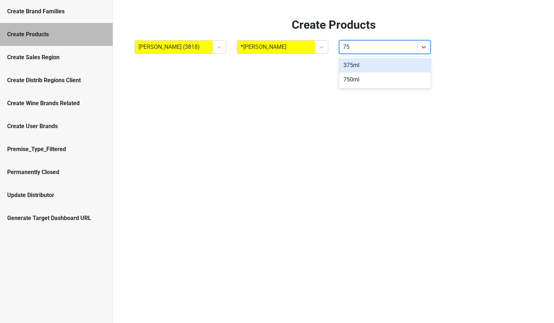
type input "750"
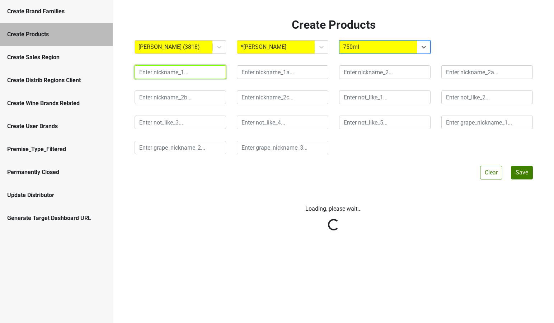
click at [163, 74] on input "text" at bounding box center [181, 72] width 92 height 14
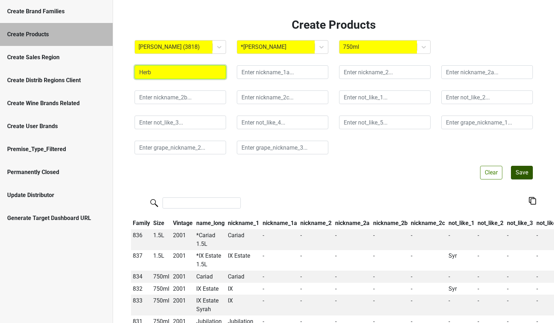
type input "Herb"
click at [520, 173] on button "Save" at bounding box center [522, 173] width 22 height 14
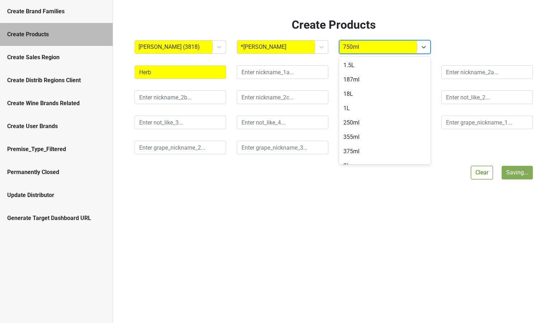
click at [354, 47] on div at bounding box center [378, 47] width 70 height 10
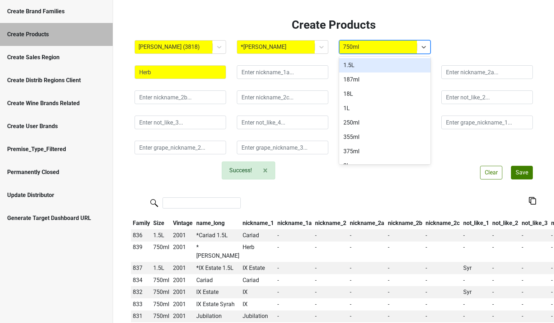
click at [355, 67] on div "1.5L" at bounding box center [385, 65] width 92 height 14
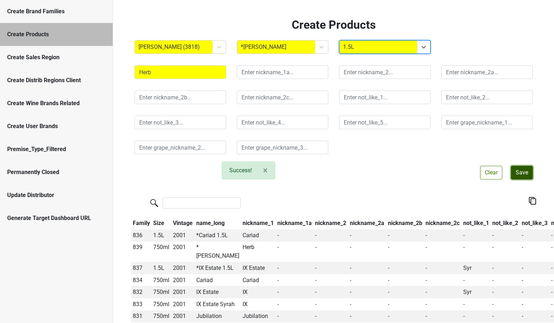
click at [523, 172] on button "Save" at bounding box center [522, 173] width 22 height 14
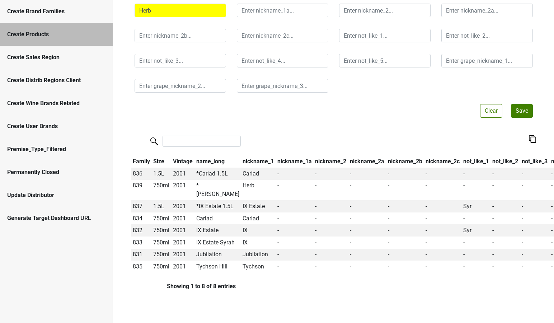
scroll to position [71, 0]
click at [522, 104] on button "Save" at bounding box center [522, 111] width 22 height 14
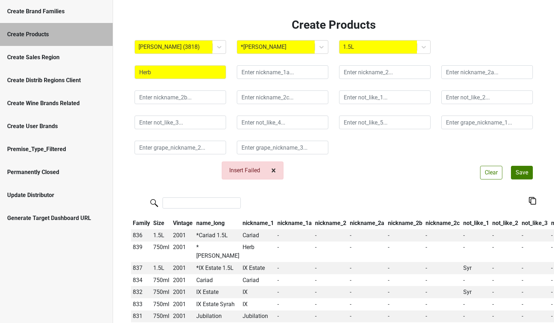
click at [275, 169] on span "×" at bounding box center [273, 170] width 5 height 10
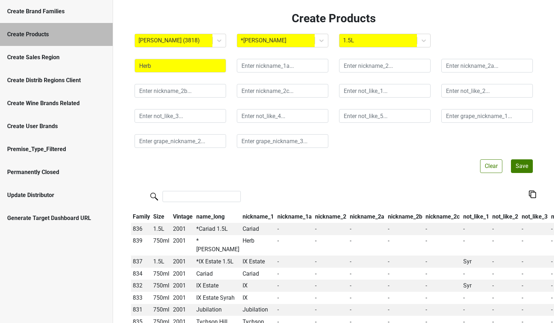
scroll to position [8, 0]
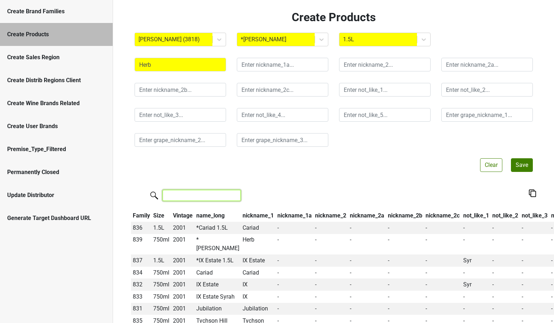
click at [199, 197] on input "search" at bounding box center [202, 195] width 78 height 11
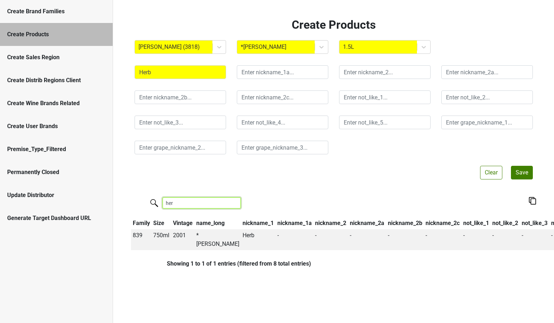
scroll to position [0, 0]
type input "herb"
click at [261, 47] on div at bounding box center [276, 47] width 70 height 10
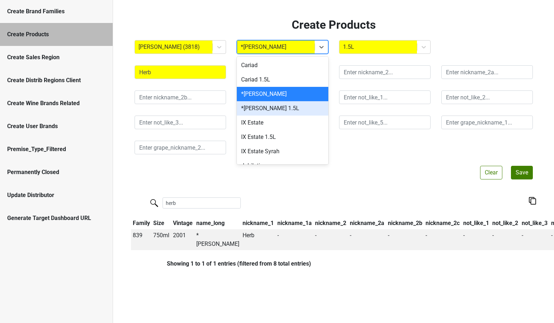
click at [264, 107] on div "*Herb Lamb 1.5L" at bounding box center [283, 108] width 92 height 14
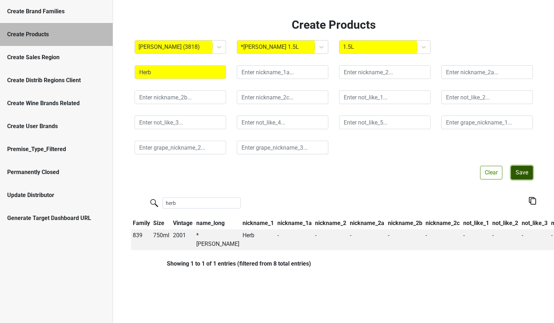
click at [521, 175] on button "Save" at bounding box center [522, 173] width 22 height 14
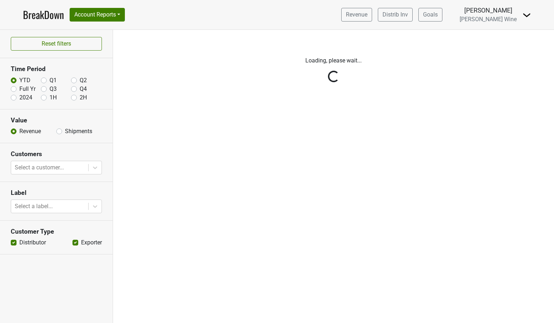
click at [529, 12] on img at bounding box center [526, 15] width 9 height 9
click at [508, 38] on link "Logout" at bounding box center [502, 40] width 57 height 11
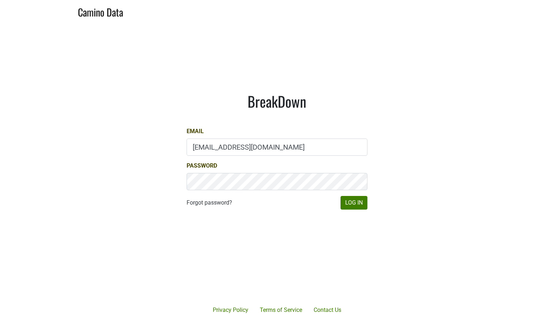
click at [227, 149] on input "depletions@mt.wine" at bounding box center [277, 147] width 181 height 17
type input "r"
type input "shenry@realmcellars.com"
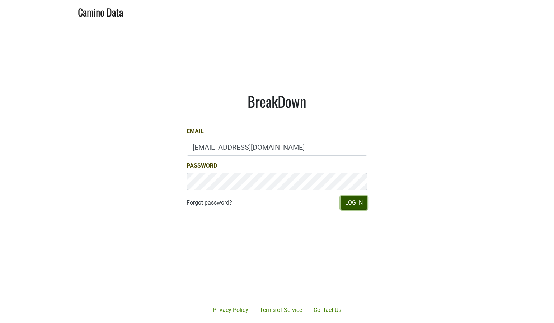
click at [352, 202] on button "Log In" at bounding box center [354, 203] width 27 height 14
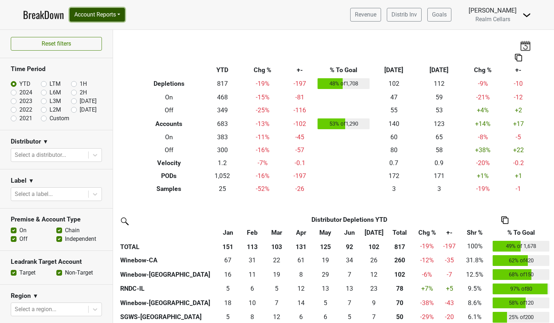
click at [124, 15] on button "Account Reports" at bounding box center [97, 15] width 55 height 14
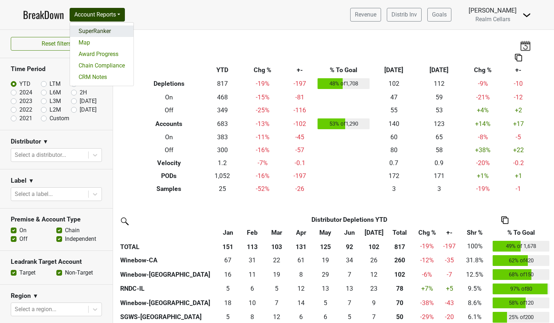
click at [111, 32] on link "SuperRanker" at bounding box center [102, 30] width 64 height 11
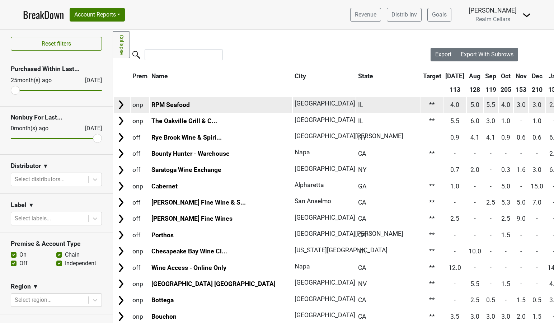
click at [119, 108] on img at bounding box center [121, 104] width 11 height 11
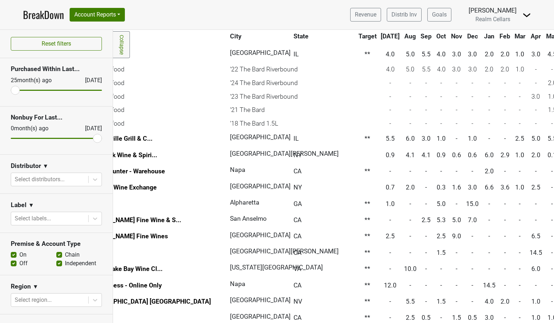
scroll to position [51, 0]
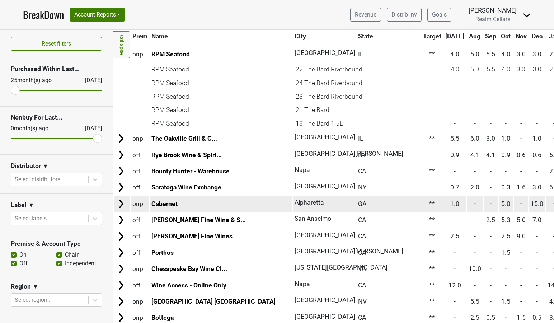
click at [121, 207] on img at bounding box center [121, 203] width 11 height 11
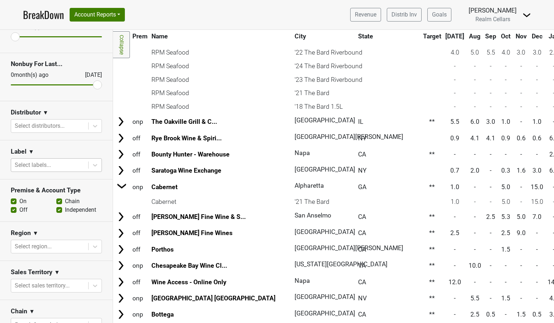
scroll to position [54, 0]
click at [90, 166] on div at bounding box center [95, 164] width 13 height 13
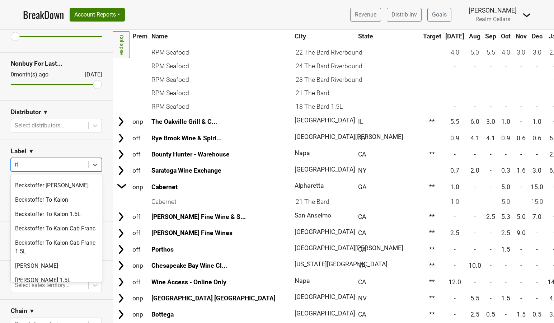
scroll to position [0, 0]
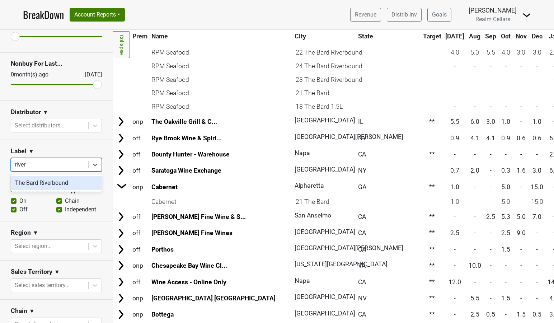
type input "riverb"
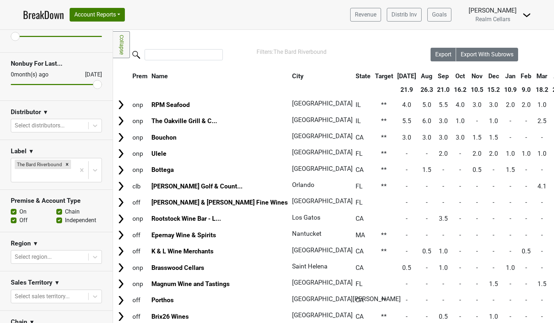
click at [122, 44] on link "Collapse" at bounding box center [121, 44] width 17 height 27
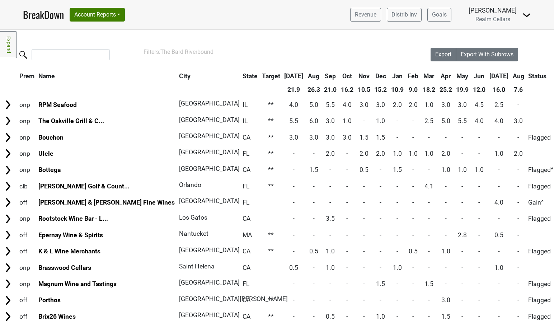
click at [9, 43] on link "Expand" at bounding box center [8, 44] width 17 height 27
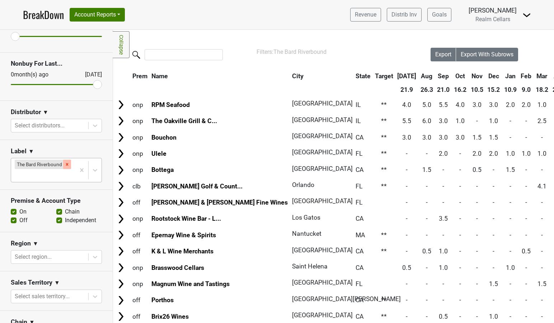
click at [67, 163] on icon "Remove The Bard Riverbound" at bounding box center [67, 164] width 5 height 5
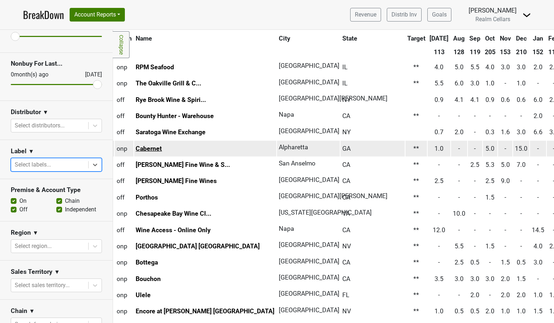
scroll to position [38, 0]
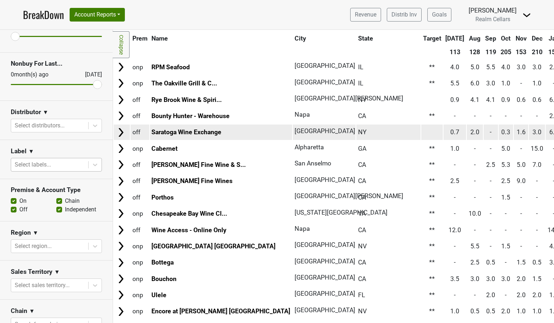
click at [120, 134] on img at bounding box center [121, 132] width 11 height 11
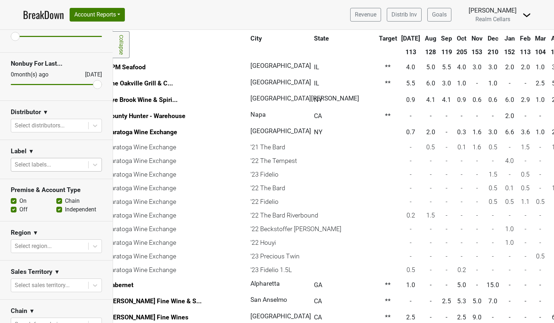
scroll to position [38, 48]
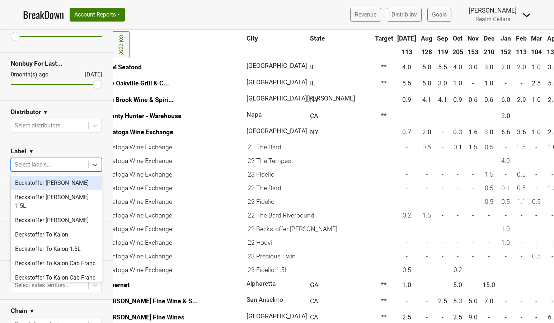
click at [42, 163] on div at bounding box center [50, 165] width 70 height 10
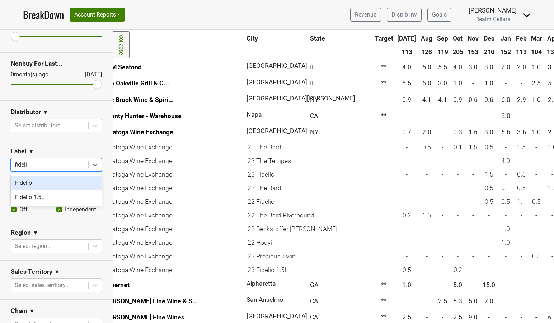
type input "fidelio"
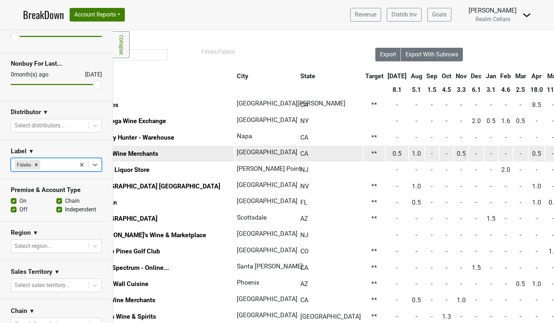
scroll to position [0, 0]
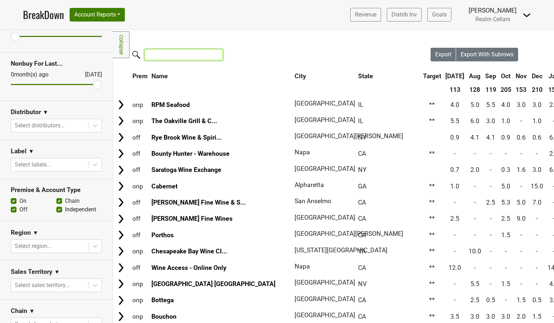
click at [160, 53] on input "search" at bounding box center [184, 54] width 78 height 11
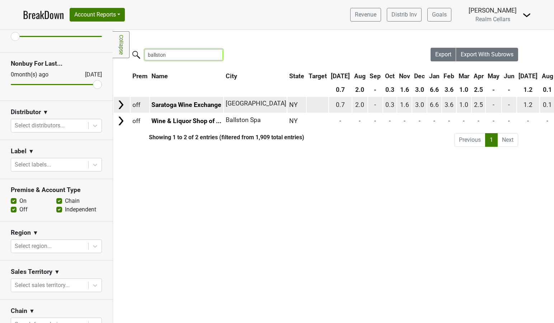
type input "ballston"
click at [120, 103] on img at bounding box center [121, 104] width 11 height 11
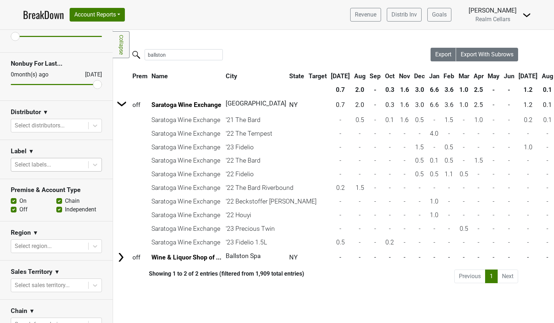
click at [31, 164] on div at bounding box center [50, 165] width 70 height 10
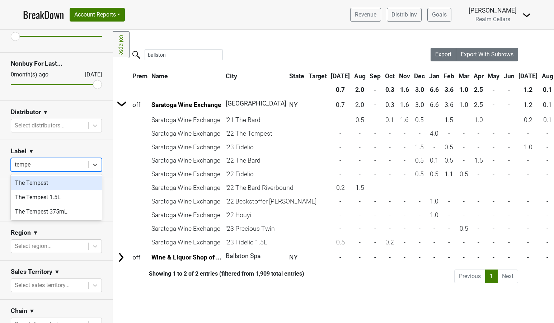
type input "tempes"
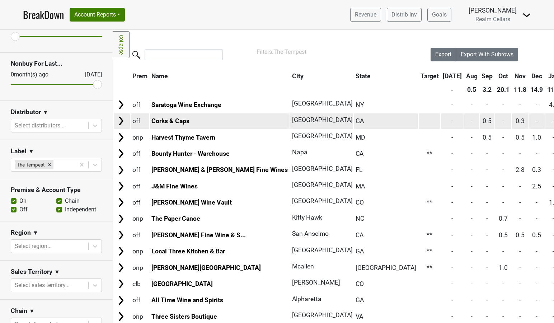
click at [120, 121] on img at bounding box center [121, 121] width 11 height 11
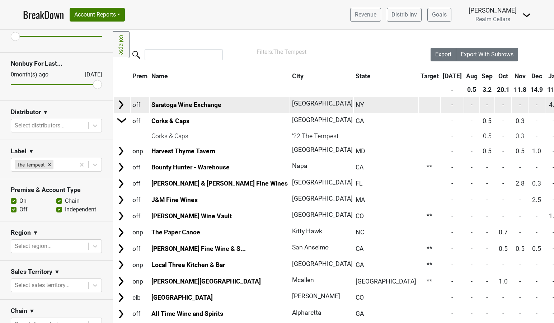
click at [122, 103] on img at bounding box center [121, 104] width 11 height 11
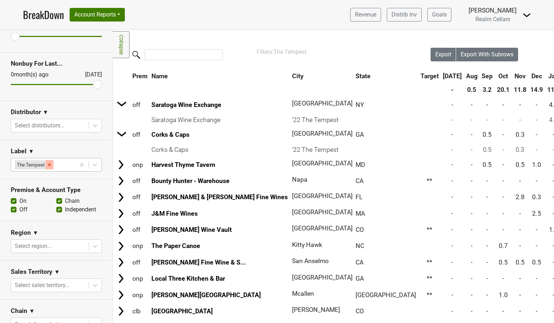
click at [50, 161] on div "Remove The Tempest" at bounding box center [50, 164] width 8 height 9
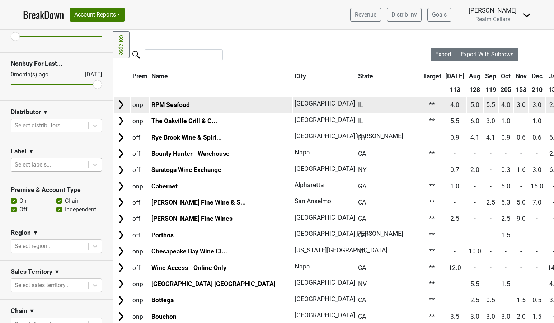
click at [122, 102] on img at bounding box center [121, 104] width 11 height 11
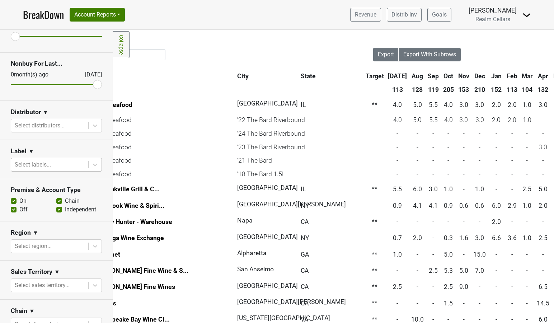
scroll to position [0, 14]
